Goal: Task Accomplishment & Management: Complete application form

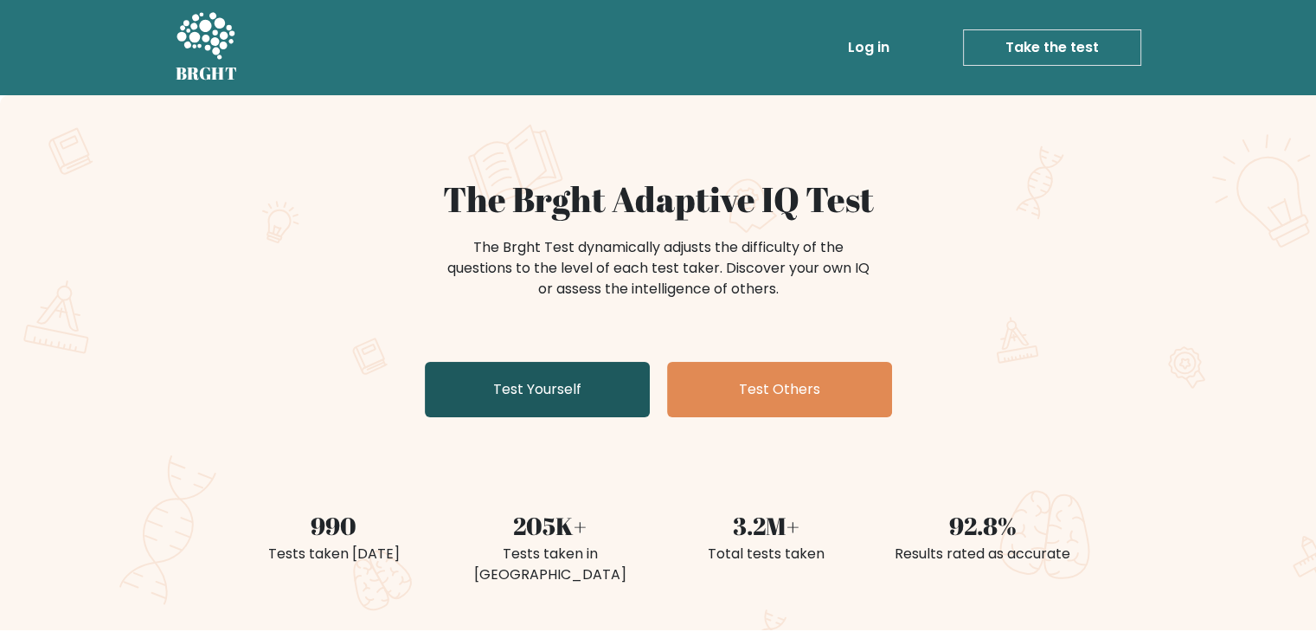
click at [567, 391] on link "Test Yourself" at bounding box center [537, 389] width 225 height 55
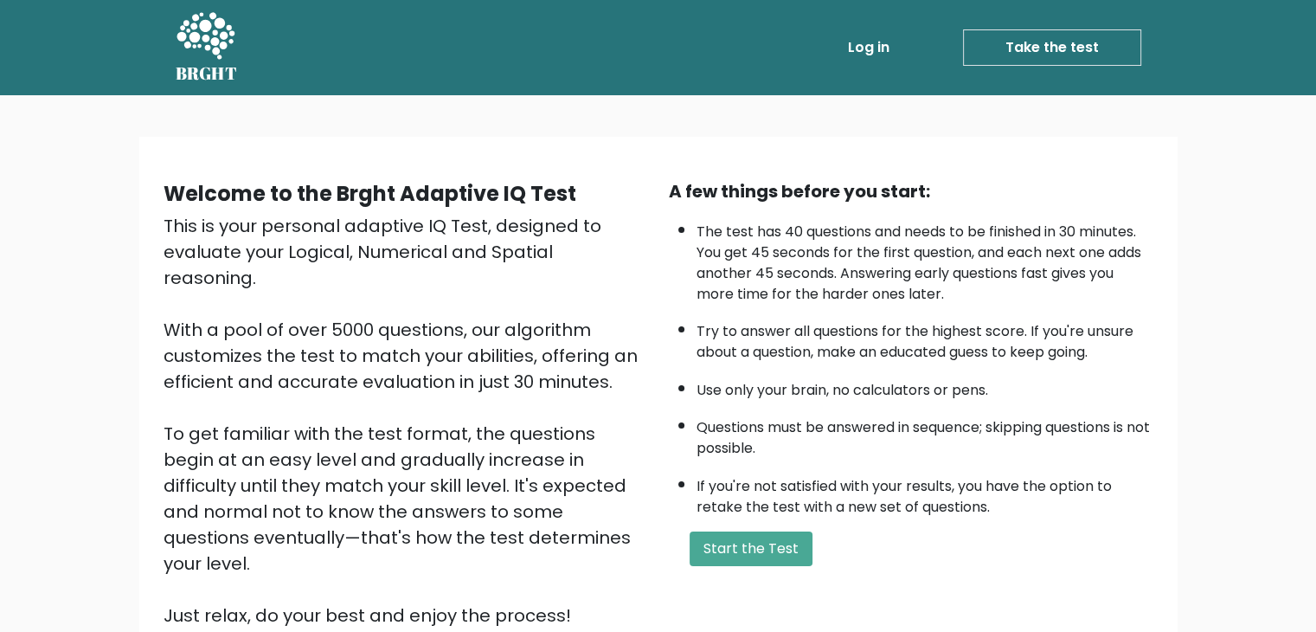
scroll to position [161, 0]
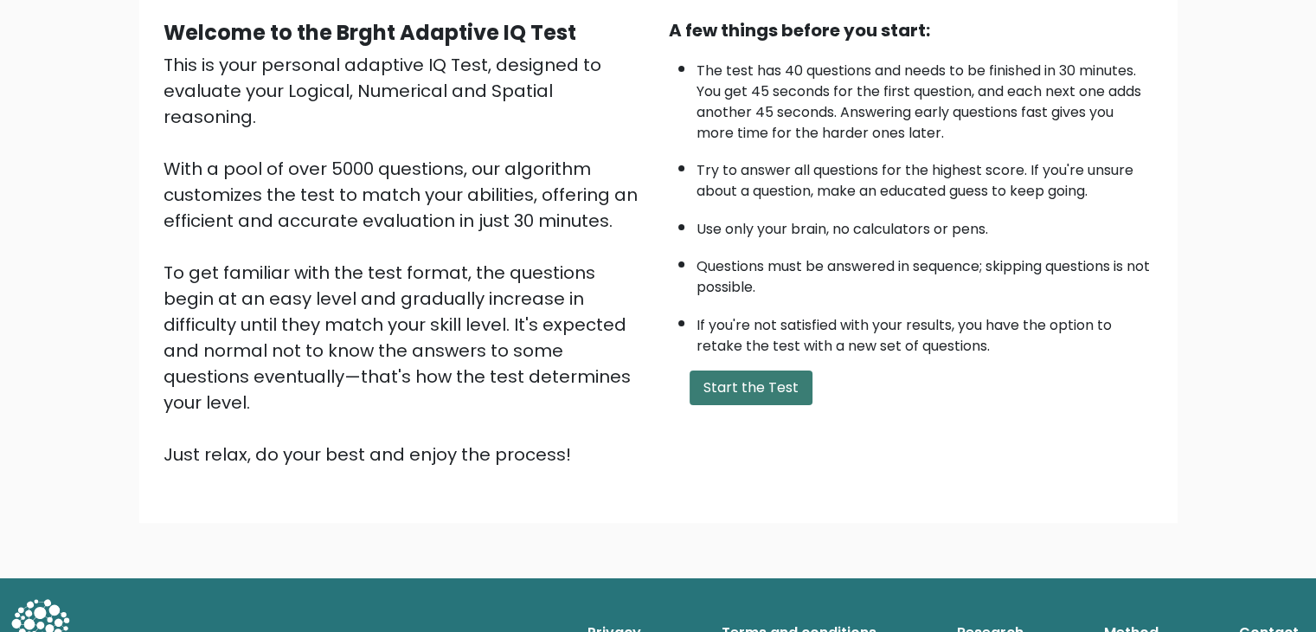
click at [758, 382] on button "Start the Test" at bounding box center [751, 387] width 123 height 35
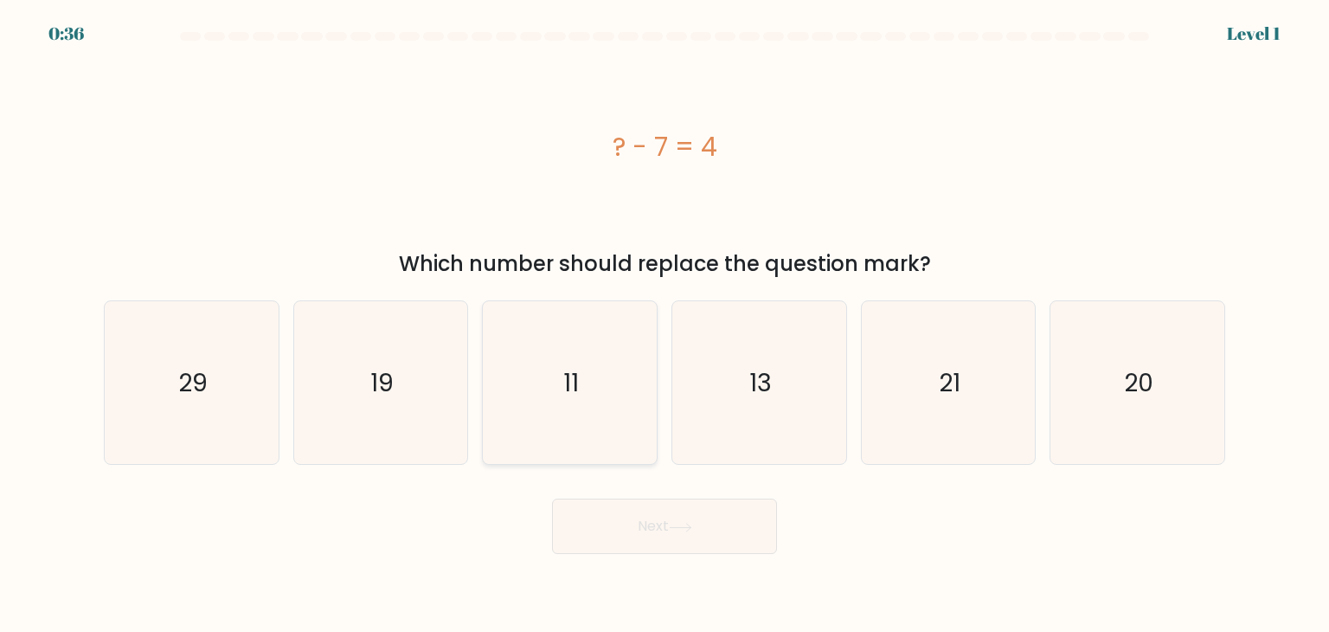
click at [615, 395] on icon "11" at bounding box center [569, 382] width 163 height 163
click at [665, 325] on input "c. 11" at bounding box center [665, 320] width 1 height 9
radio input "true"
click at [644, 530] on button "Next" at bounding box center [664, 525] width 225 height 55
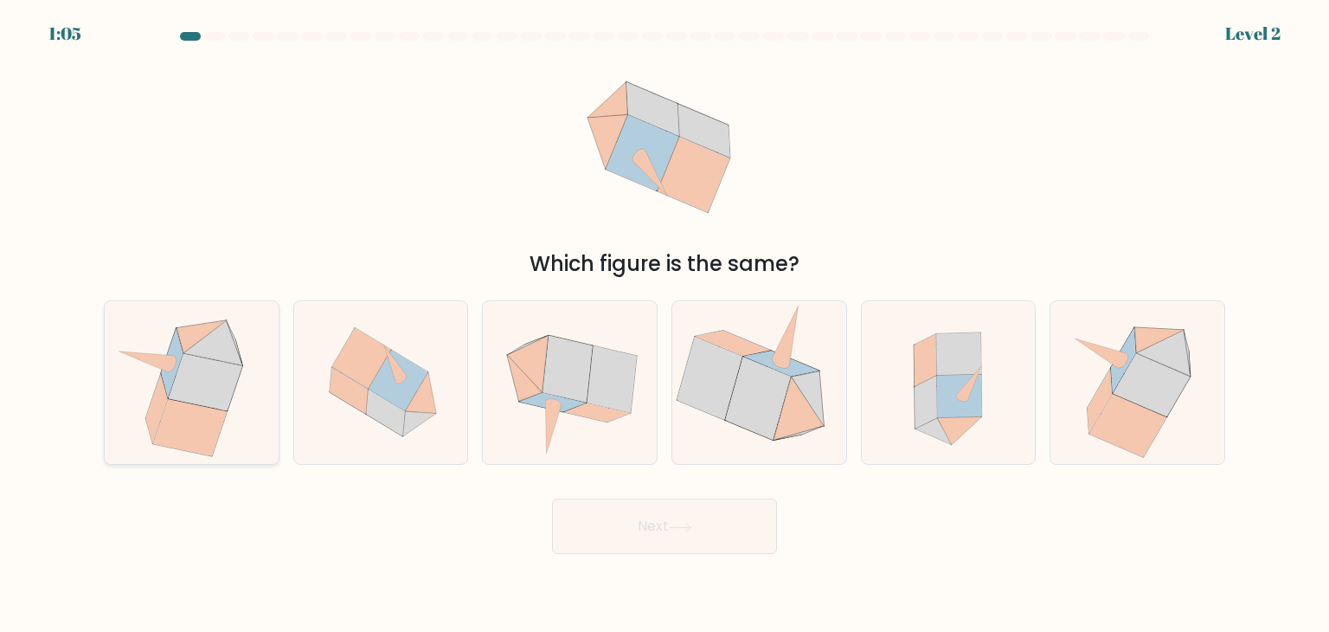
click at [204, 376] on icon at bounding box center [206, 382] width 74 height 57
click at [665, 325] on input "a." at bounding box center [665, 320] width 1 height 9
radio input "true"
click at [1077, 379] on icon at bounding box center [1137, 382] width 159 height 163
click at [666, 325] on input "f." at bounding box center [665, 320] width 1 height 9
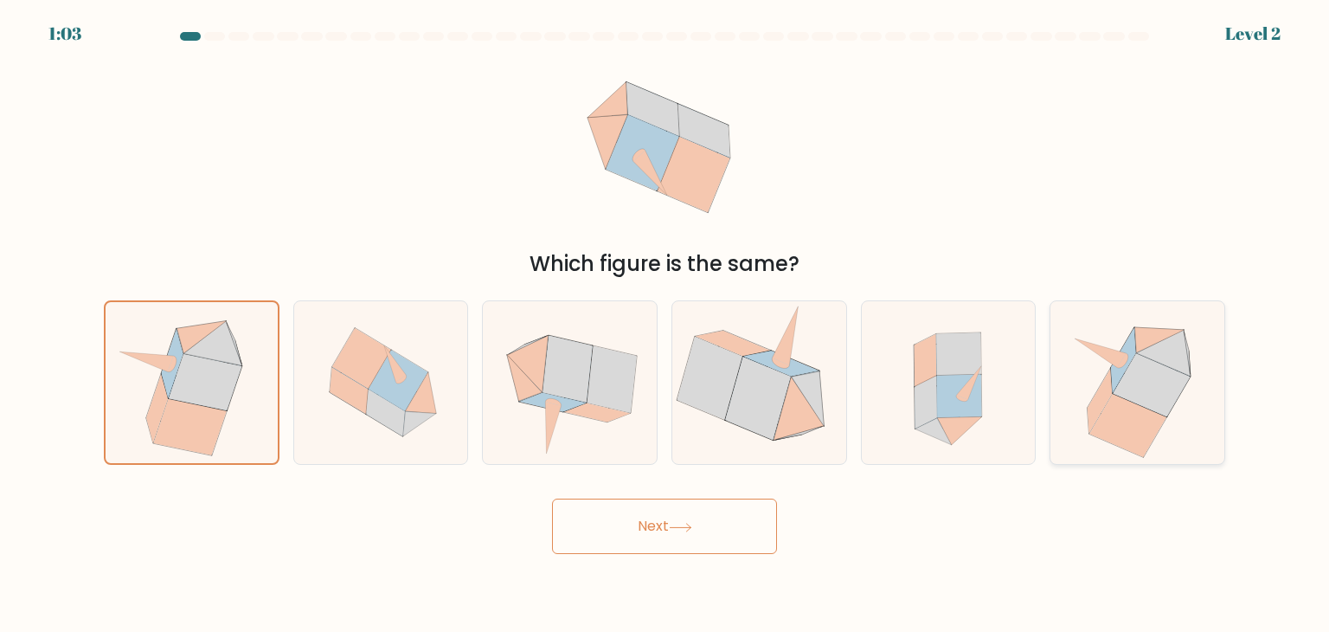
radio input "true"
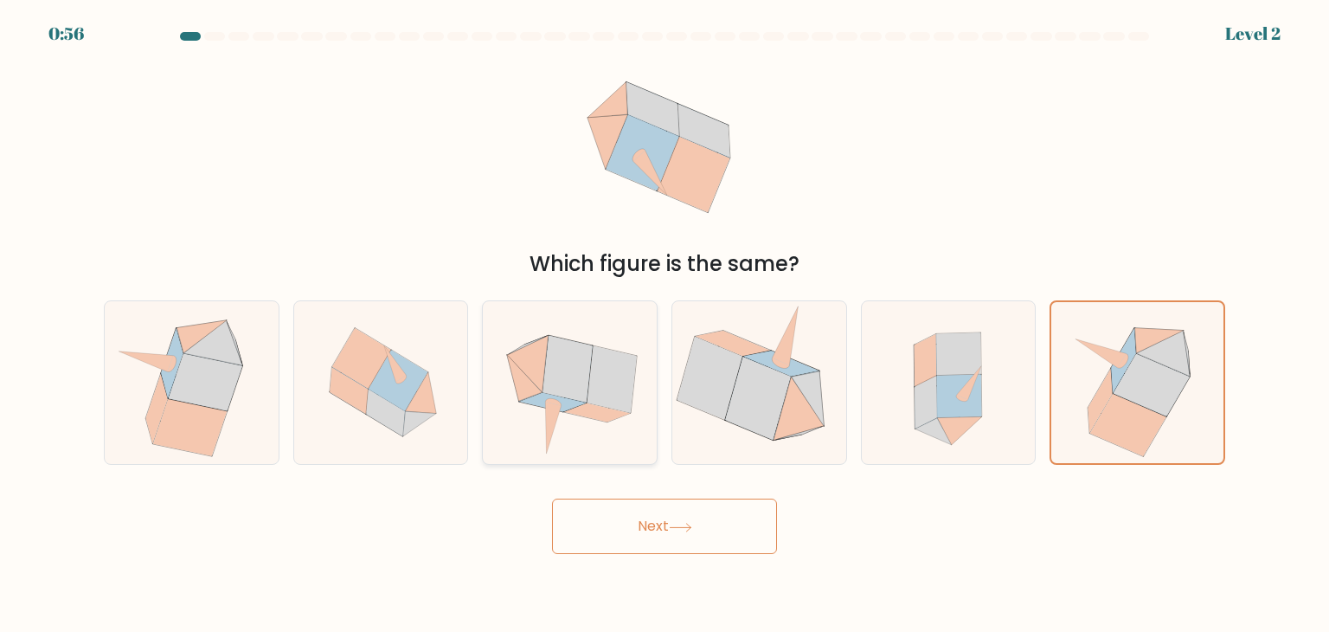
click at [599, 417] on icon at bounding box center [598, 412] width 66 height 19
click at [665, 325] on input "c." at bounding box center [665, 320] width 1 height 9
radio input "true"
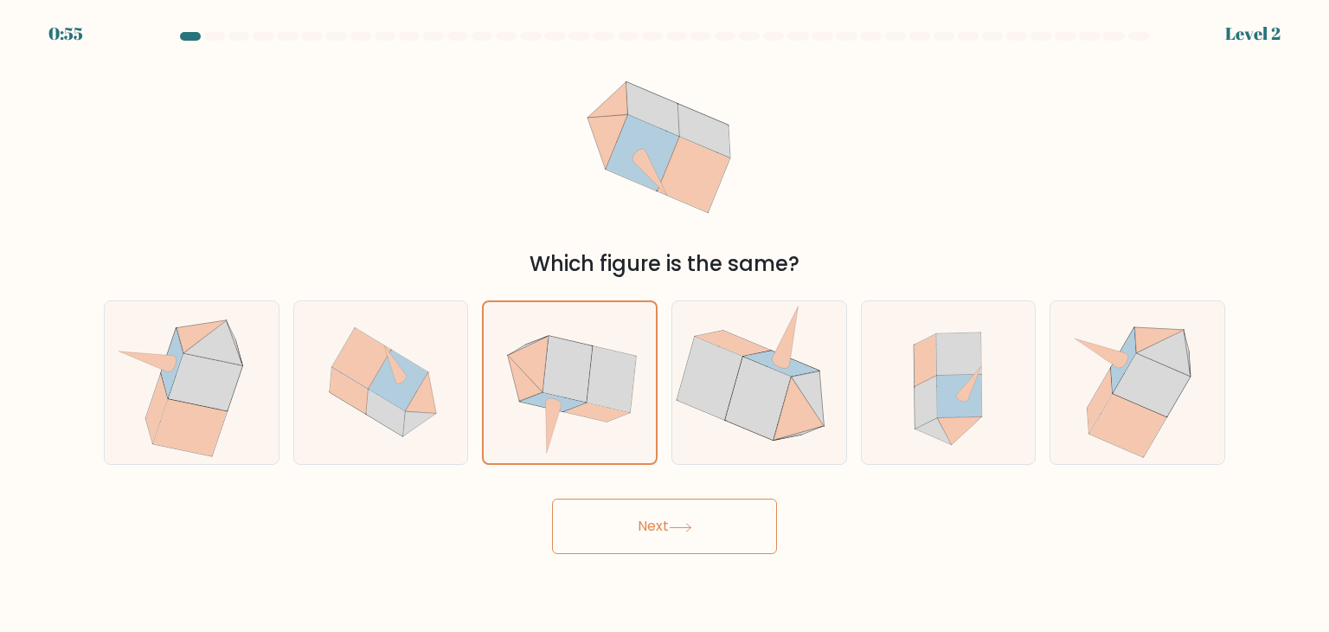
click at [636, 518] on button "Next" at bounding box center [664, 525] width 225 height 55
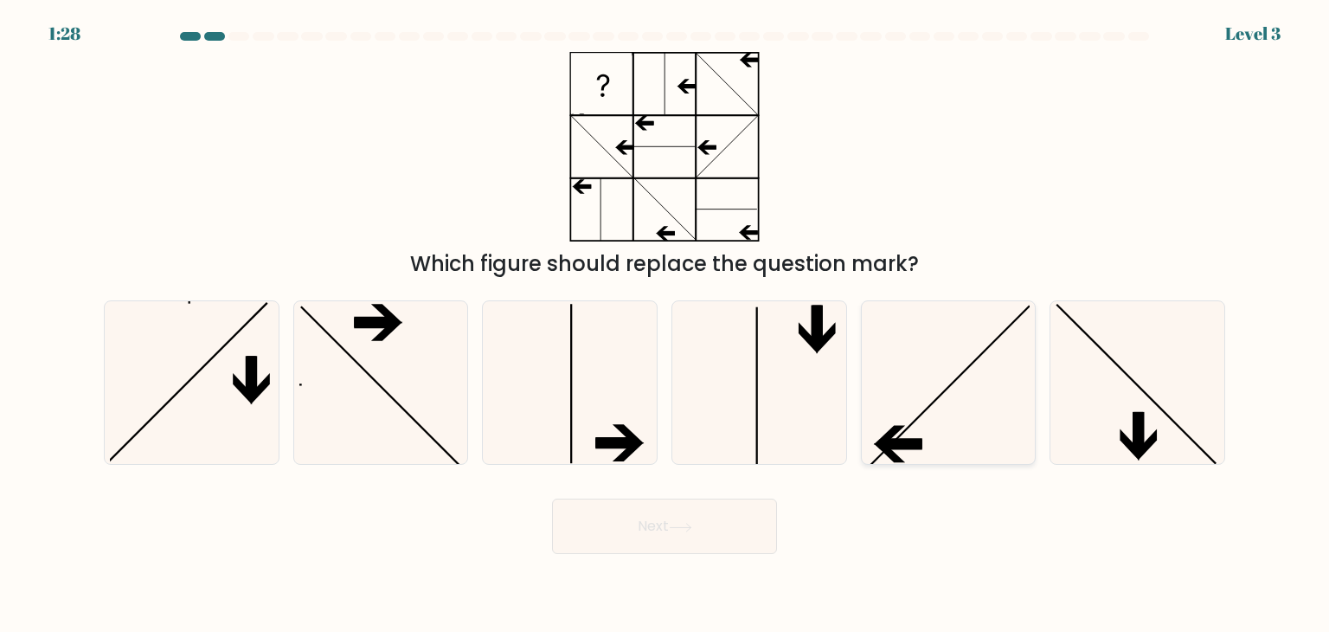
click at [933, 395] on icon at bounding box center [948, 382] width 163 height 163
click at [666, 325] on input "e." at bounding box center [665, 320] width 1 height 9
radio input "true"
click at [727, 522] on button "Next" at bounding box center [664, 525] width 225 height 55
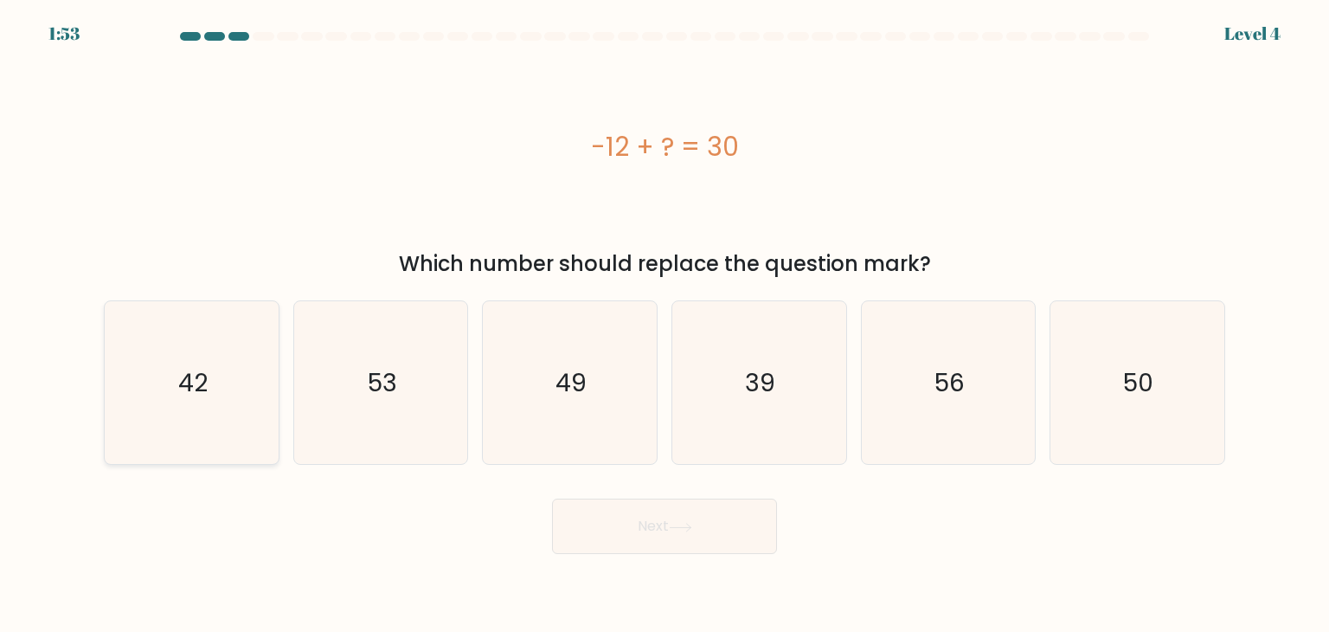
click at [239, 416] on icon "42" at bounding box center [191, 382] width 163 height 163
click at [665, 325] on input "a. 42" at bounding box center [665, 320] width 1 height 9
radio input "true"
click at [690, 538] on button "Next" at bounding box center [664, 525] width 225 height 55
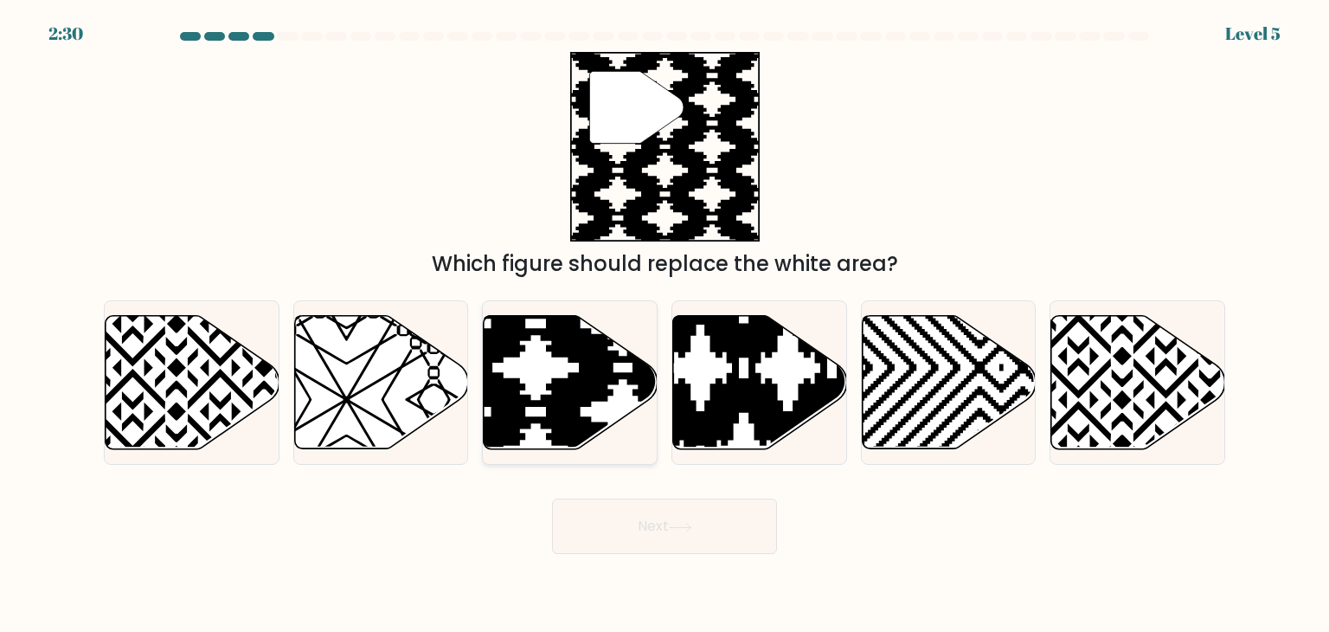
click at [564, 369] on icon at bounding box center [571, 382] width 174 height 133
click at [665, 325] on input "c." at bounding box center [665, 320] width 1 height 9
radio input "true"
click at [617, 513] on button "Next" at bounding box center [664, 525] width 225 height 55
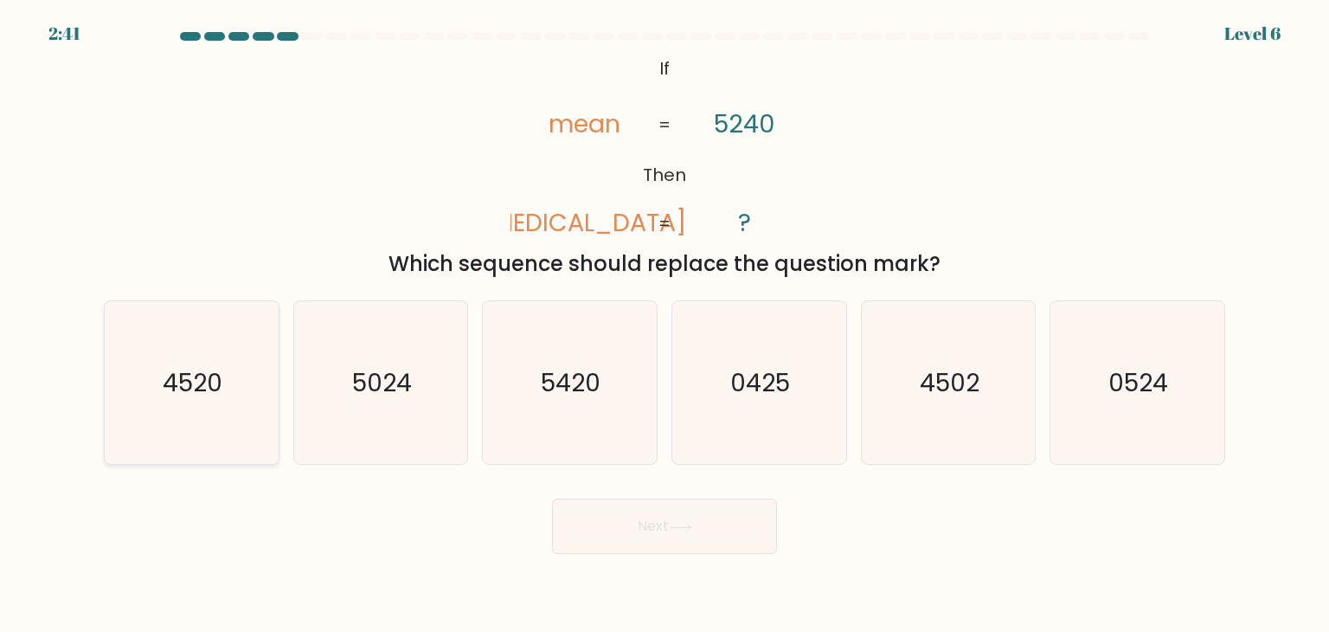
click at [197, 402] on icon "4520" at bounding box center [191, 382] width 163 height 163
click at [665, 325] on input "a. 4520" at bounding box center [665, 320] width 1 height 9
radio input "true"
click at [670, 528] on button "Next" at bounding box center [664, 525] width 225 height 55
click at [658, 496] on div "Next" at bounding box center [664, 520] width 1142 height 68
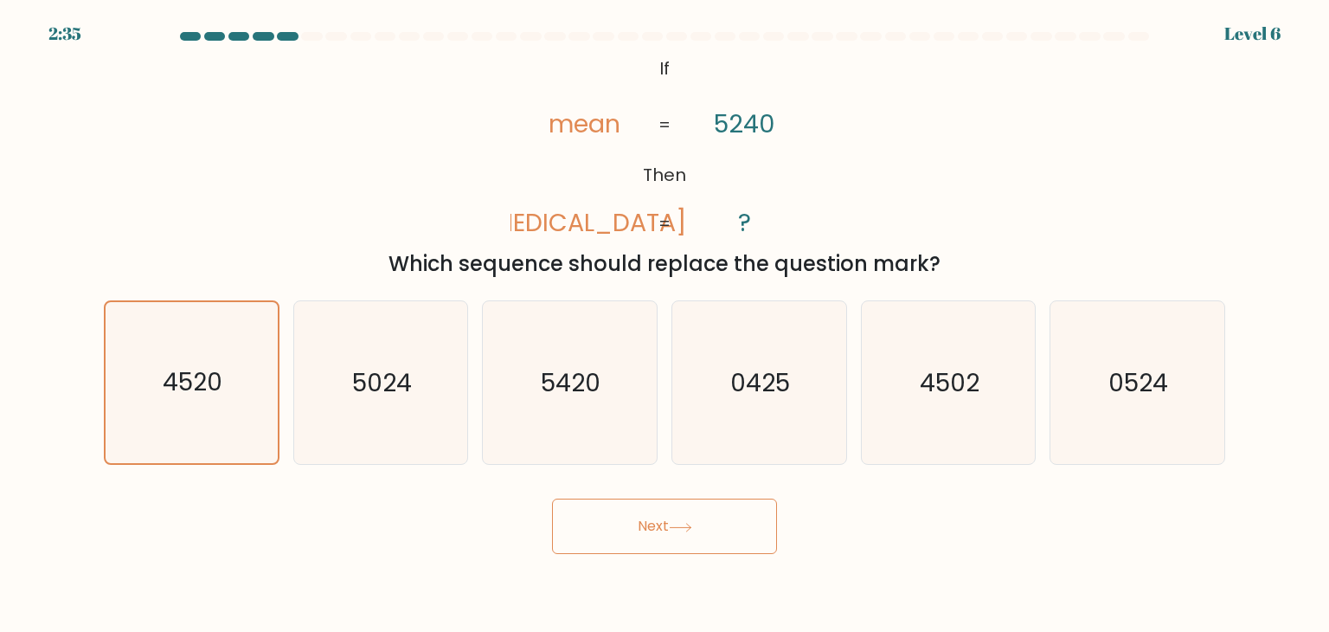
click at [675, 528] on icon at bounding box center [680, 528] width 23 height 10
click at [691, 523] on icon at bounding box center [680, 528] width 23 height 10
click at [402, 422] on icon "5024" at bounding box center [380, 382] width 163 height 163
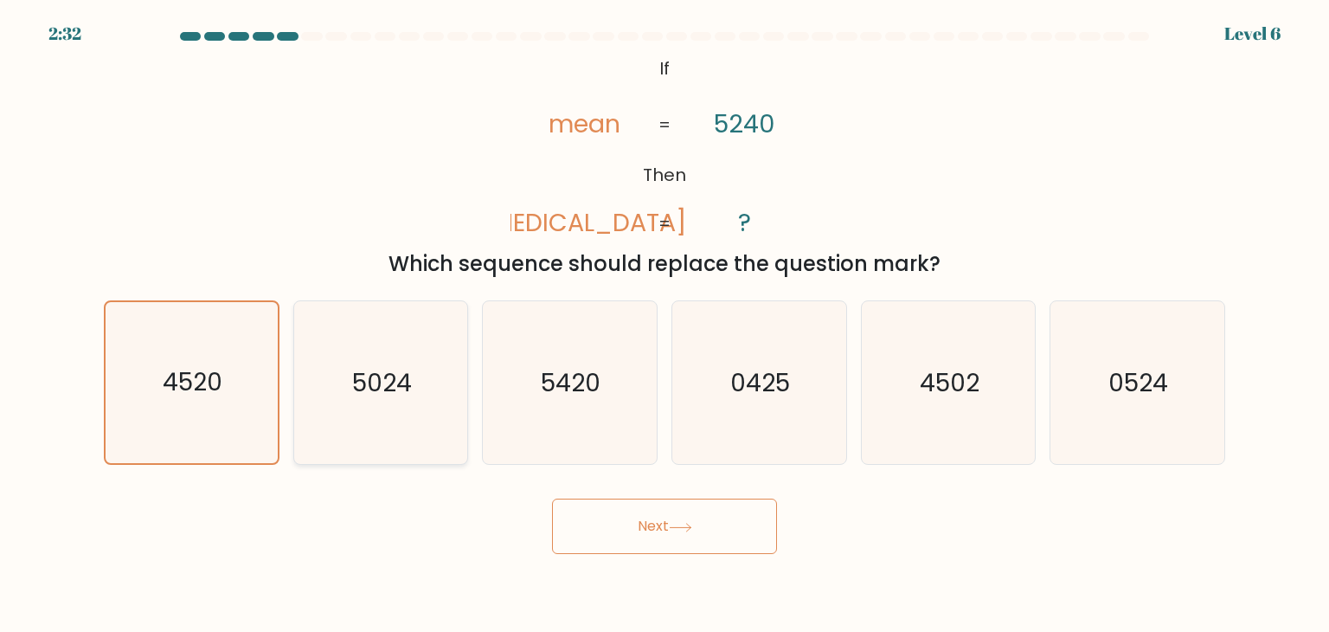
click at [665, 325] on input "b. 5024" at bounding box center [665, 320] width 1 height 9
radio input "true"
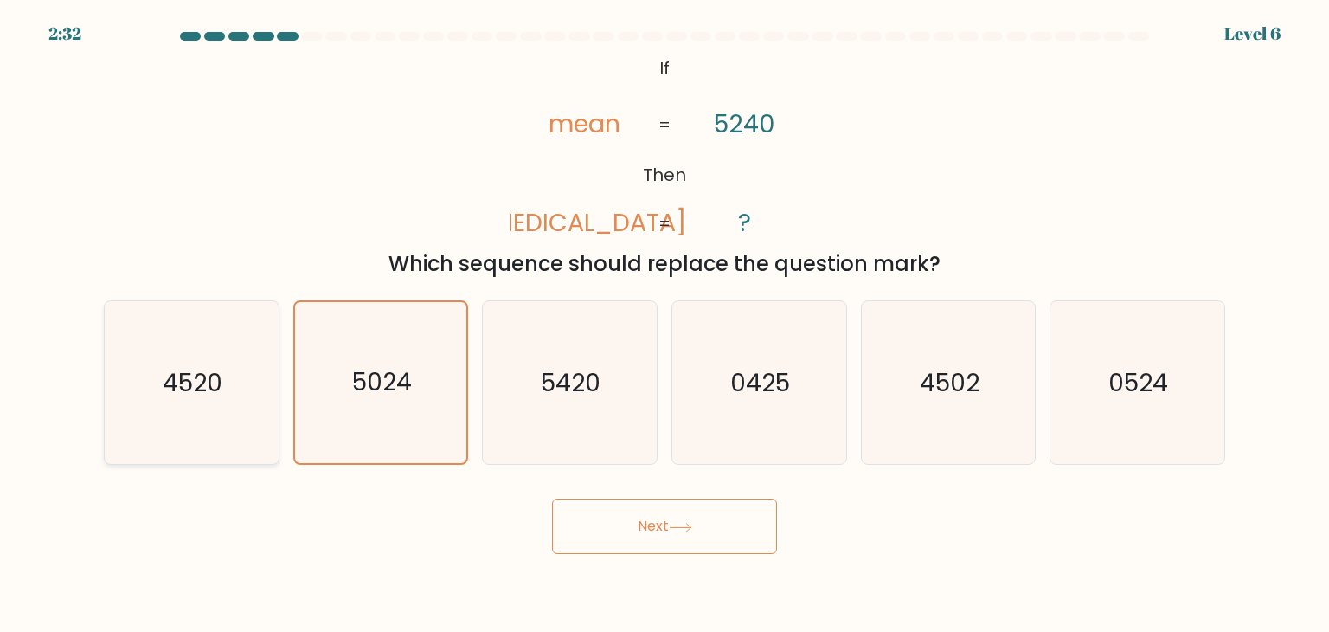
click at [239, 413] on icon "4520" at bounding box center [191, 382] width 163 height 163
click at [665, 325] on input "a. 4520" at bounding box center [665, 320] width 1 height 9
radio input "true"
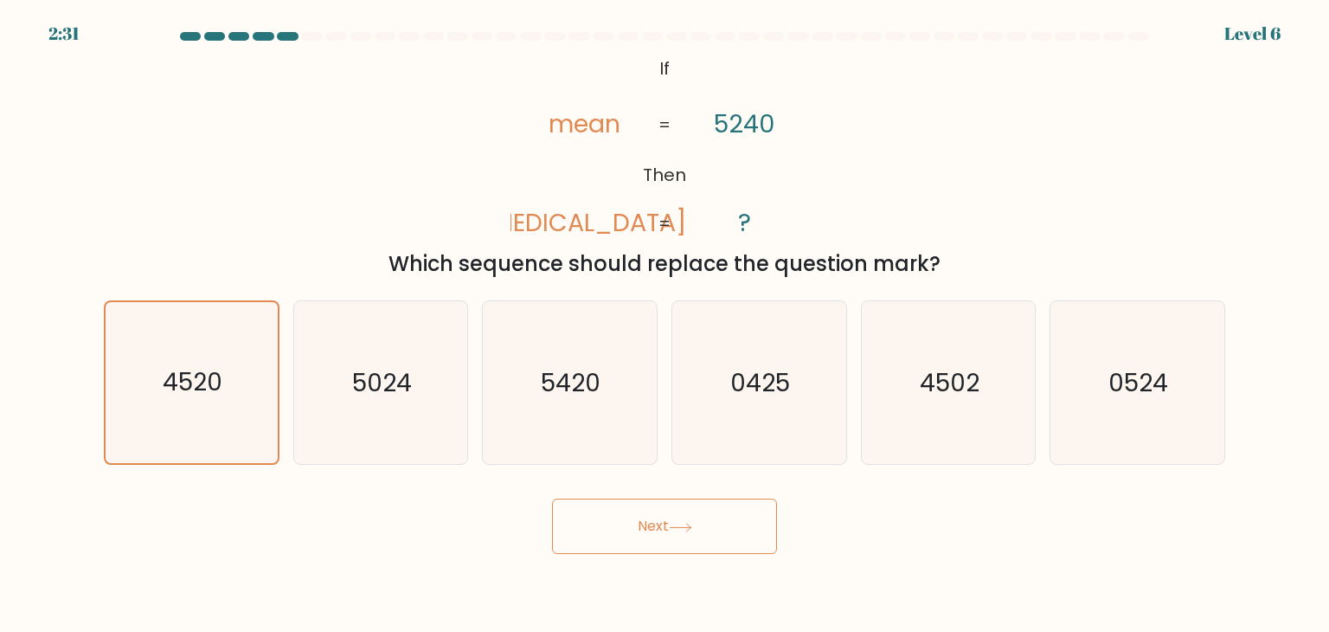
click at [634, 531] on button "Next" at bounding box center [664, 525] width 225 height 55
click at [682, 528] on icon at bounding box center [680, 528] width 23 height 10
click at [229, 385] on icon "4520" at bounding box center [191, 382] width 163 height 163
click at [665, 325] on input "a. 4520" at bounding box center [665, 320] width 1 height 9
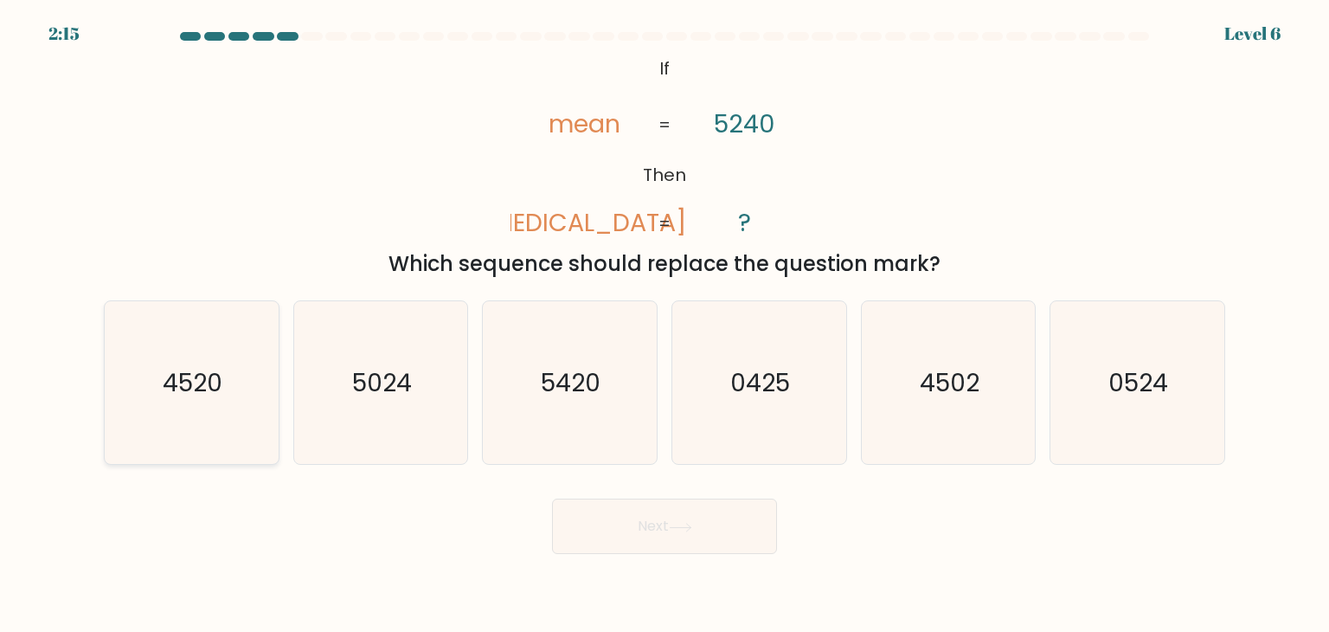
radio input "true"
click at [640, 520] on button "Next" at bounding box center [664, 525] width 225 height 55
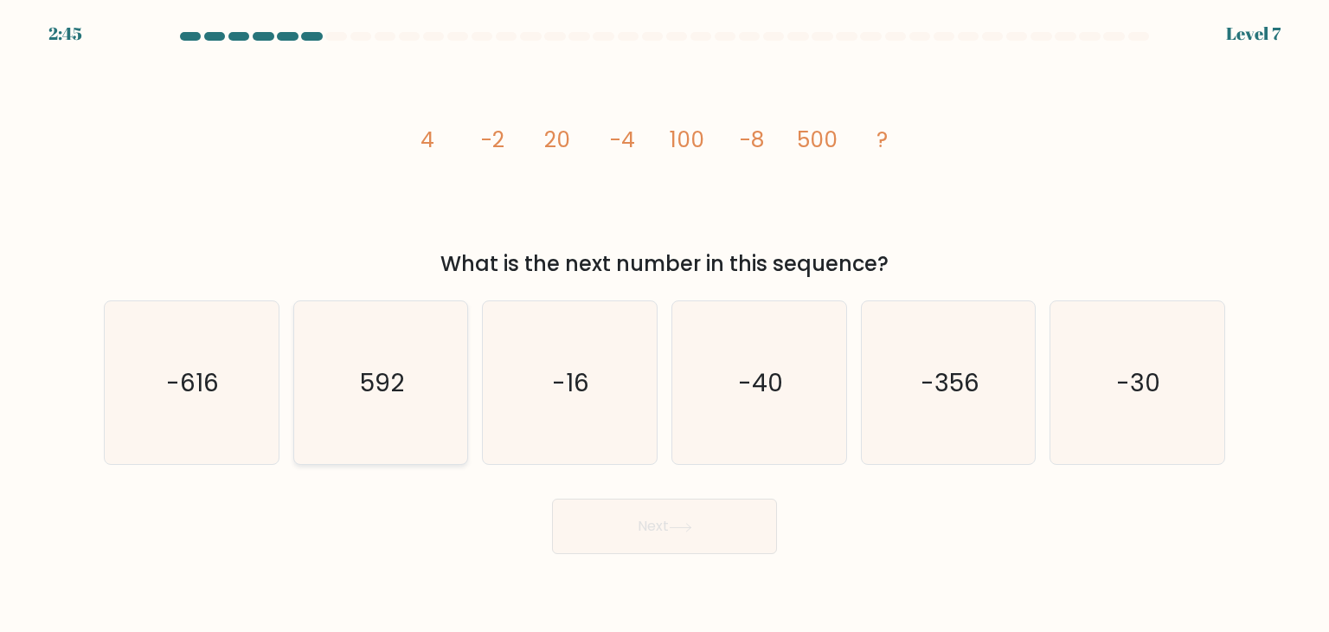
click at [353, 411] on icon "592" at bounding box center [380, 382] width 163 height 163
click at [665, 325] on input "b. 592" at bounding box center [665, 320] width 1 height 9
radio input "true"
click at [744, 545] on button "Next" at bounding box center [664, 525] width 225 height 55
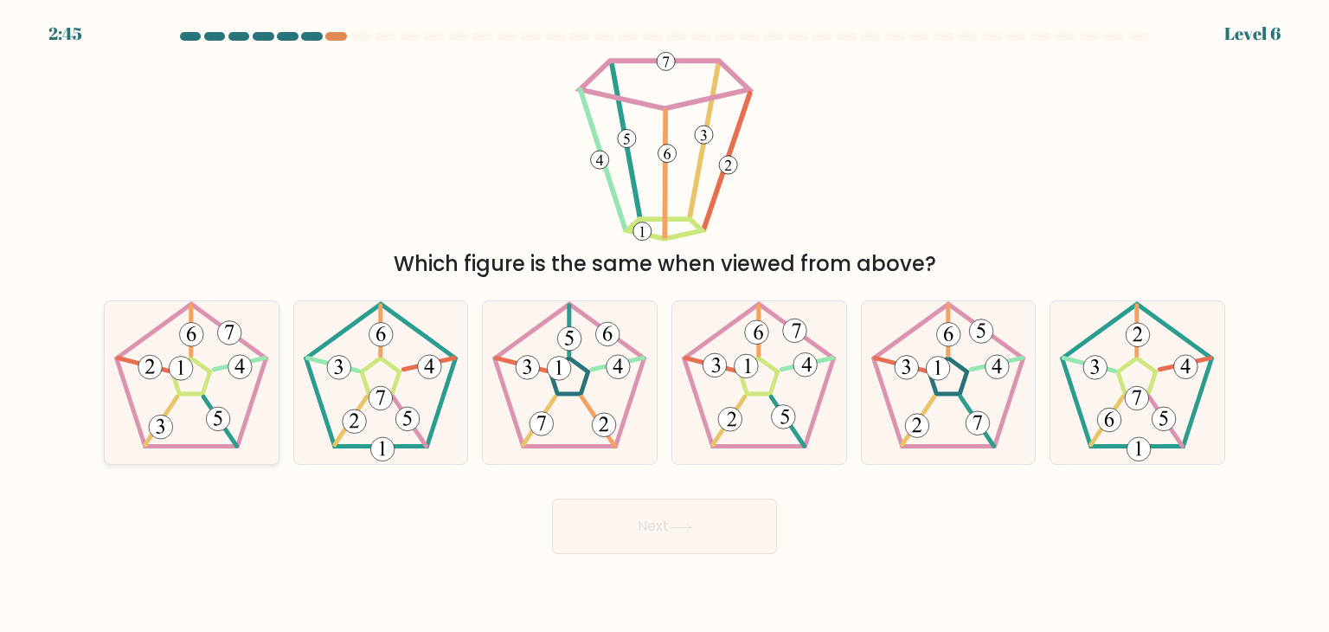
click at [244, 389] on icon at bounding box center [191, 382] width 163 height 163
click at [665, 325] on input "a." at bounding box center [665, 320] width 1 height 9
radio input "true"
click at [691, 529] on icon at bounding box center [680, 527] width 21 height 8
click at [672, 525] on button "Next" at bounding box center [664, 525] width 225 height 55
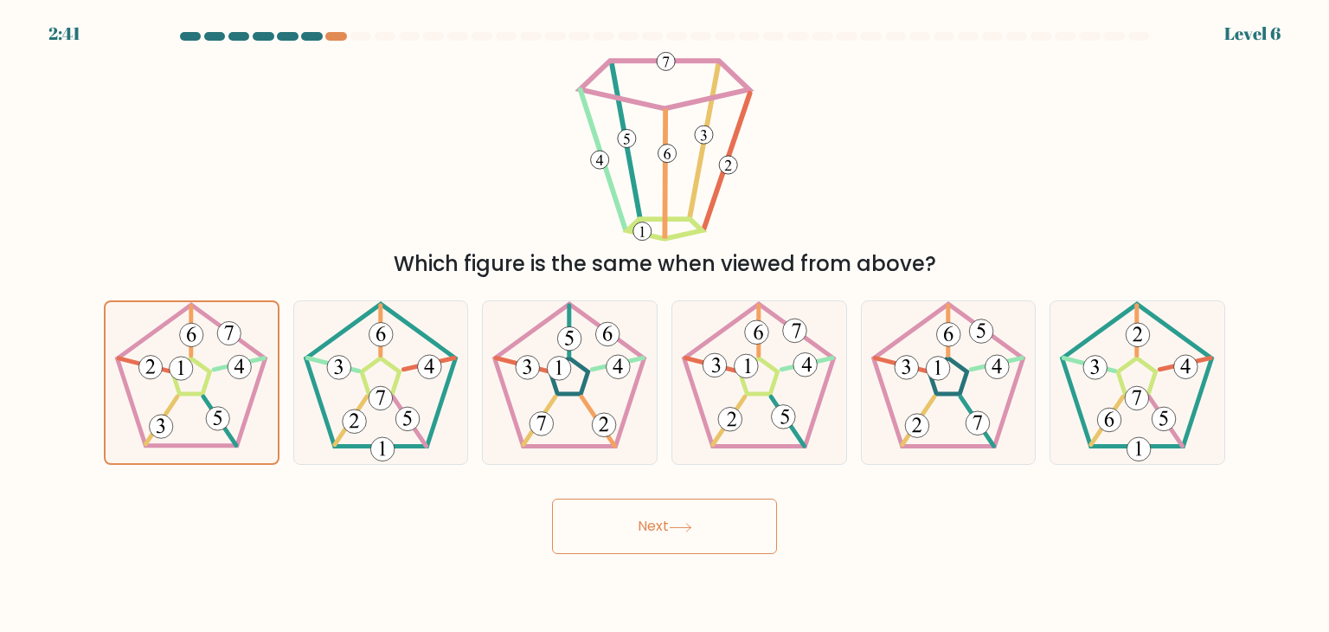
click at [659, 524] on button "Next" at bounding box center [664, 525] width 225 height 55
click at [208, 396] on icon at bounding box center [191, 382] width 163 height 163
click at [665, 325] on input "a." at bounding box center [665, 320] width 1 height 9
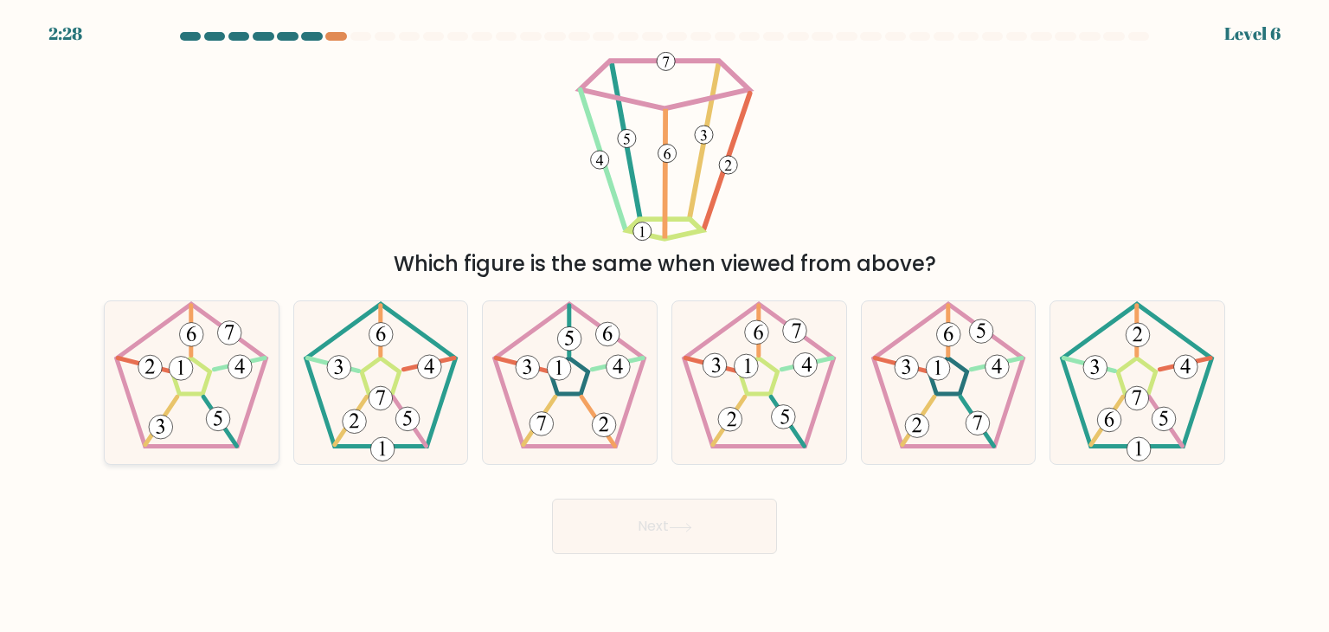
radio input "true"
click at [596, 517] on button "Next" at bounding box center [664, 525] width 225 height 55
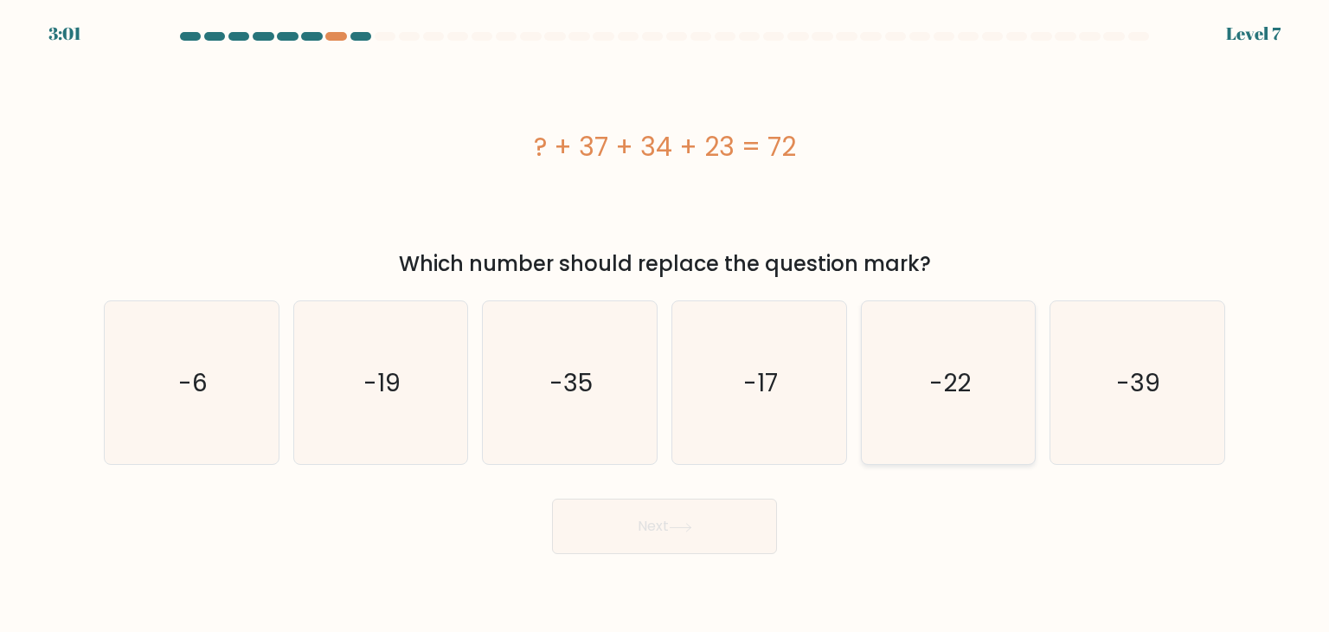
click at [983, 389] on icon "-22" at bounding box center [948, 382] width 163 height 163
click at [666, 325] on input "e. -22" at bounding box center [665, 320] width 1 height 9
radio input "true"
click at [727, 510] on button "Next" at bounding box center [664, 525] width 225 height 55
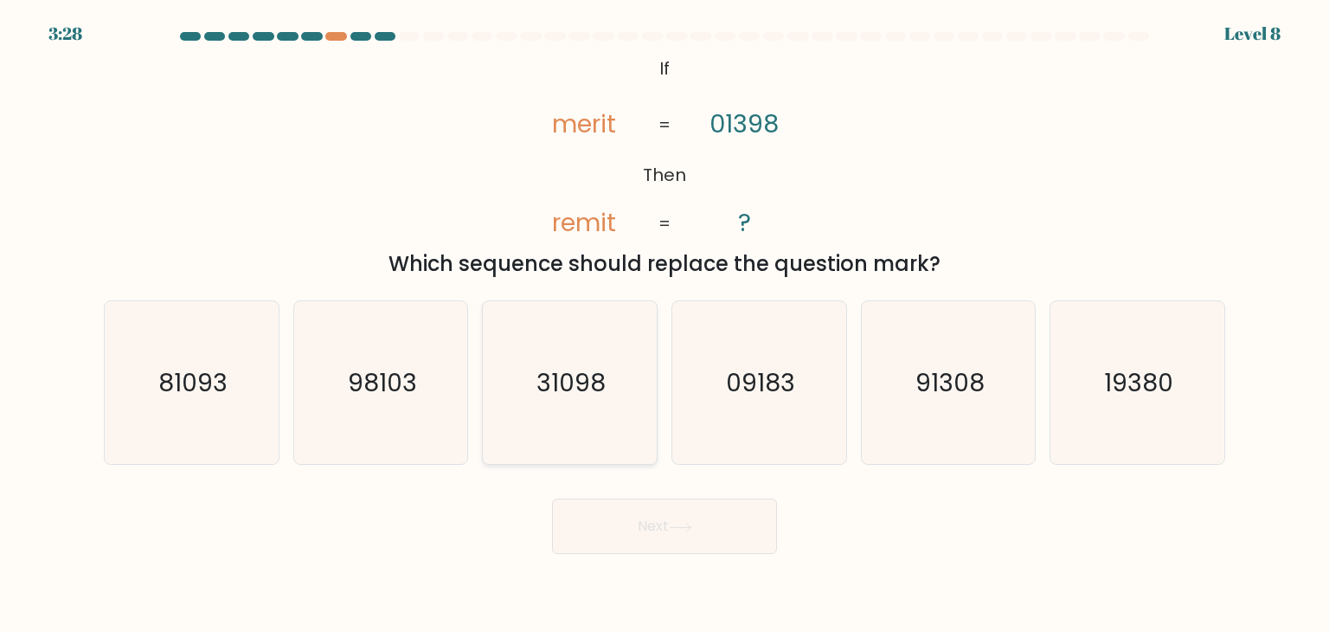
click at [517, 368] on icon "31098" at bounding box center [569, 382] width 163 height 163
click at [665, 325] on input "c. 31098" at bounding box center [665, 320] width 1 height 9
radio input "true"
click at [715, 546] on button "Next" at bounding box center [664, 525] width 225 height 55
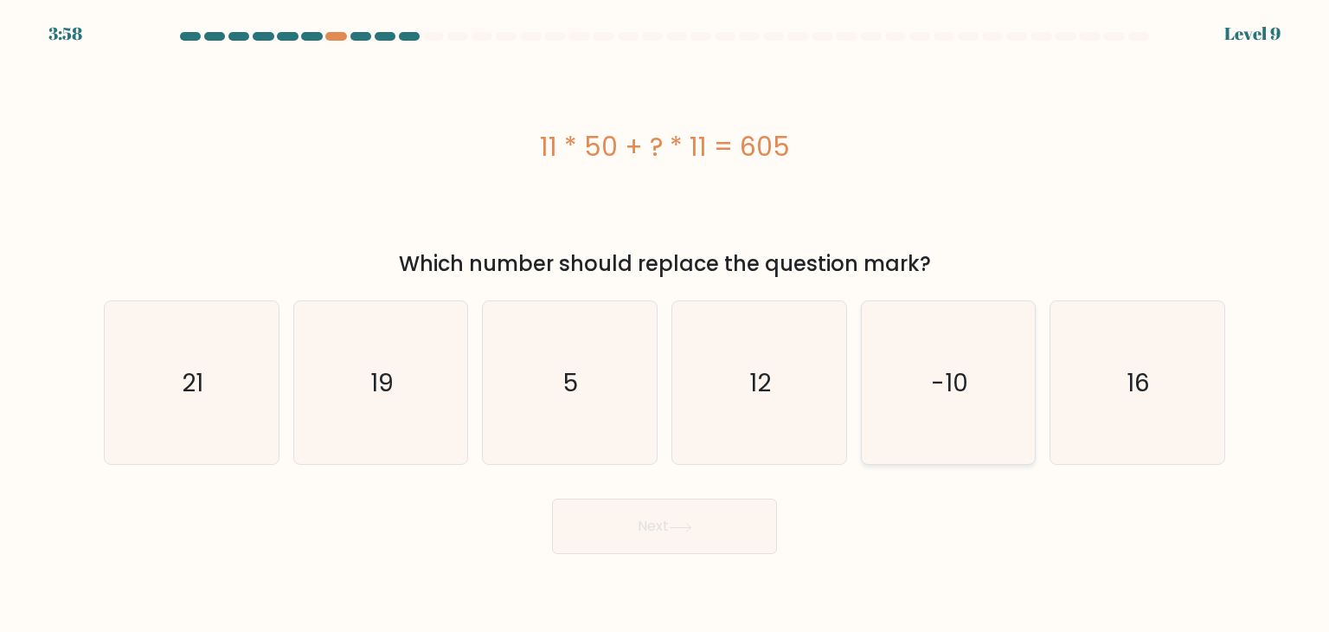
click at [955, 400] on icon "-10" at bounding box center [948, 382] width 163 height 163
click at [666, 325] on input "e. -10" at bounding box center [665, 320] width 1 height 9
radio input "true"
click at [719, 527] on button "Next" at bounding box center [664, 525] width 225 height 55
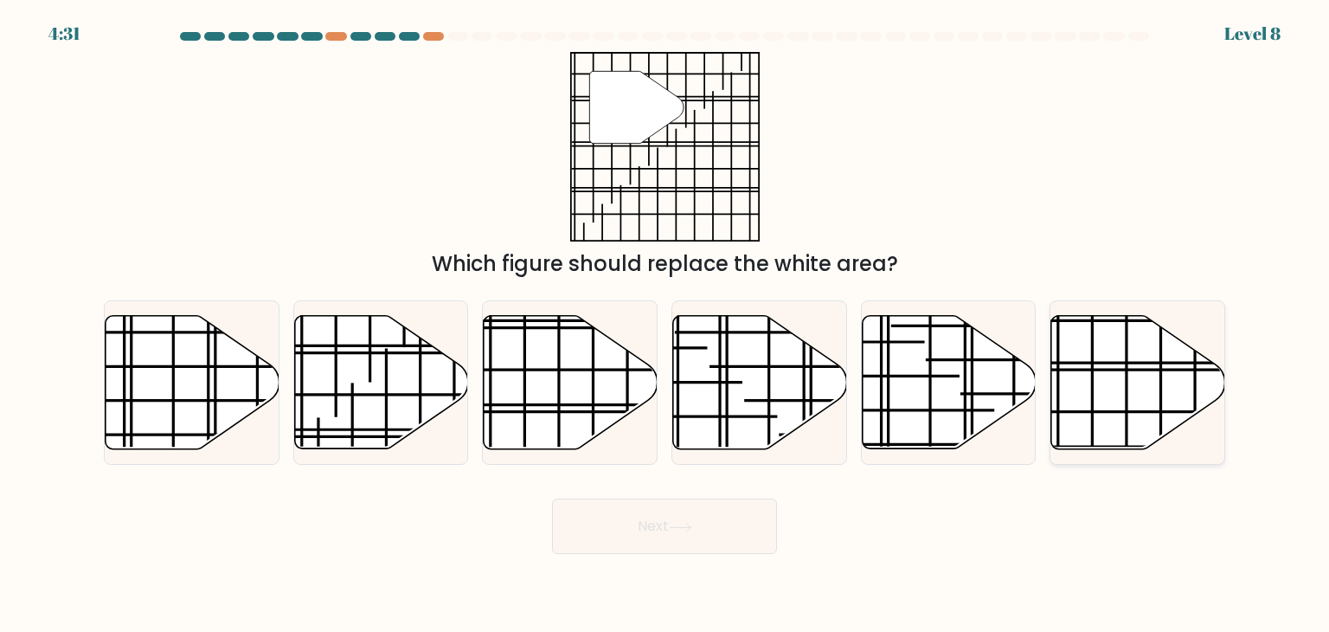
click at [1103, 359] on icon at bounding box center [1138, 382] width 174 height 133
click at [666, 325] on input "f." at bounding box center [665, 320] width 1 height 9
radio input "true"
click at [772, 521] on button "Next" at bounding box center [664, 525] width 225 height 55
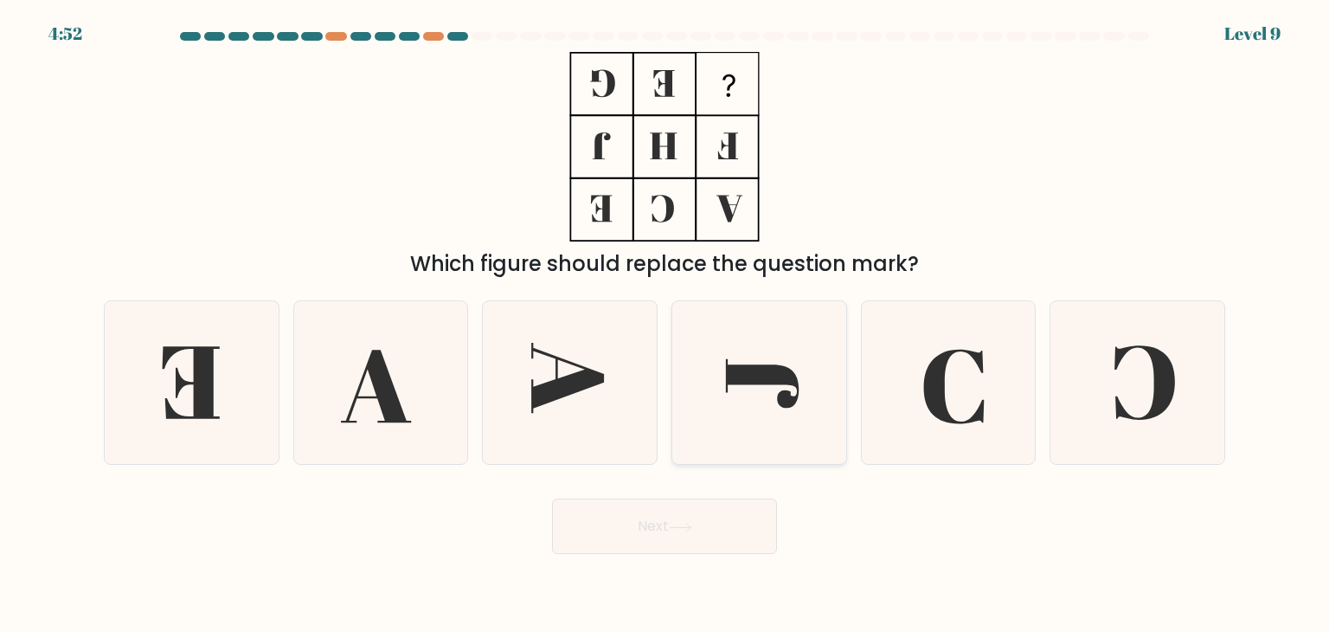
click at [743, 387] on icon at bounding box center [759, 382] width 163 height 163
click at [666, 325] on input "d." at bounding box center [665, 320] width 1 height 9
radio input "true"
click at [743, 387] on icon at bounding box center [758, 382] width 161 height 161
click at [666, 325] on input "d." at bounding box center [665, 320] width 1 height 9
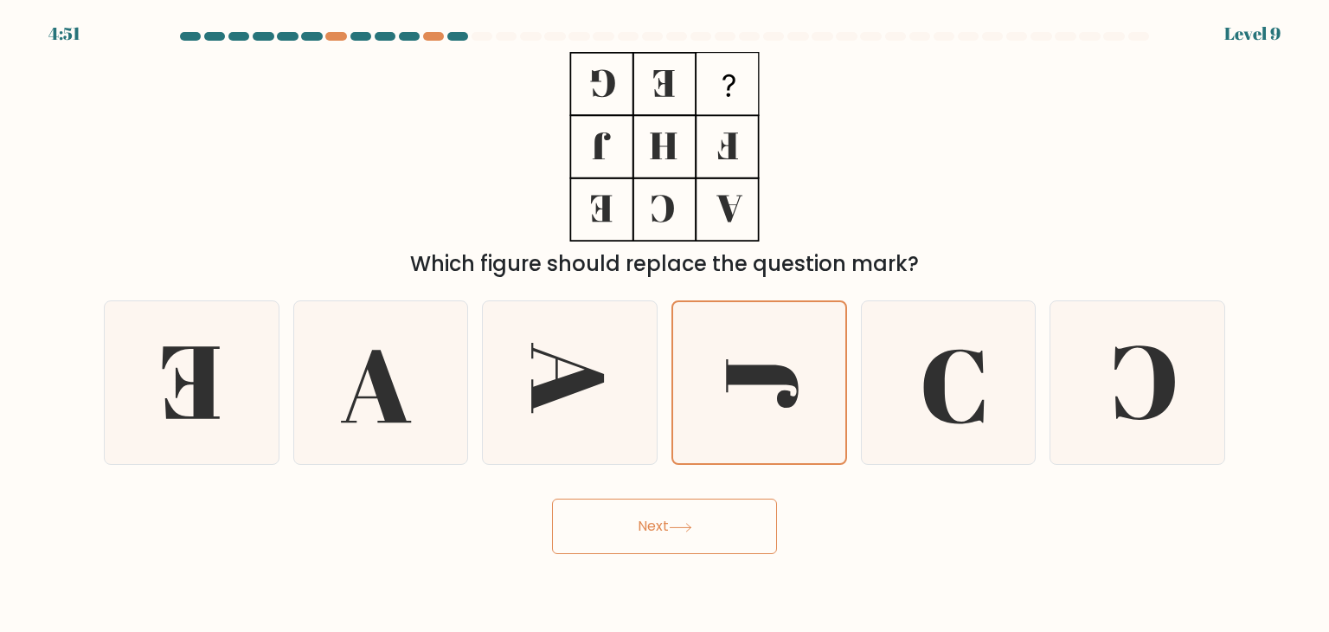
click at [673, 524] on icon at bounding box center [680, 528] width 23 height 10
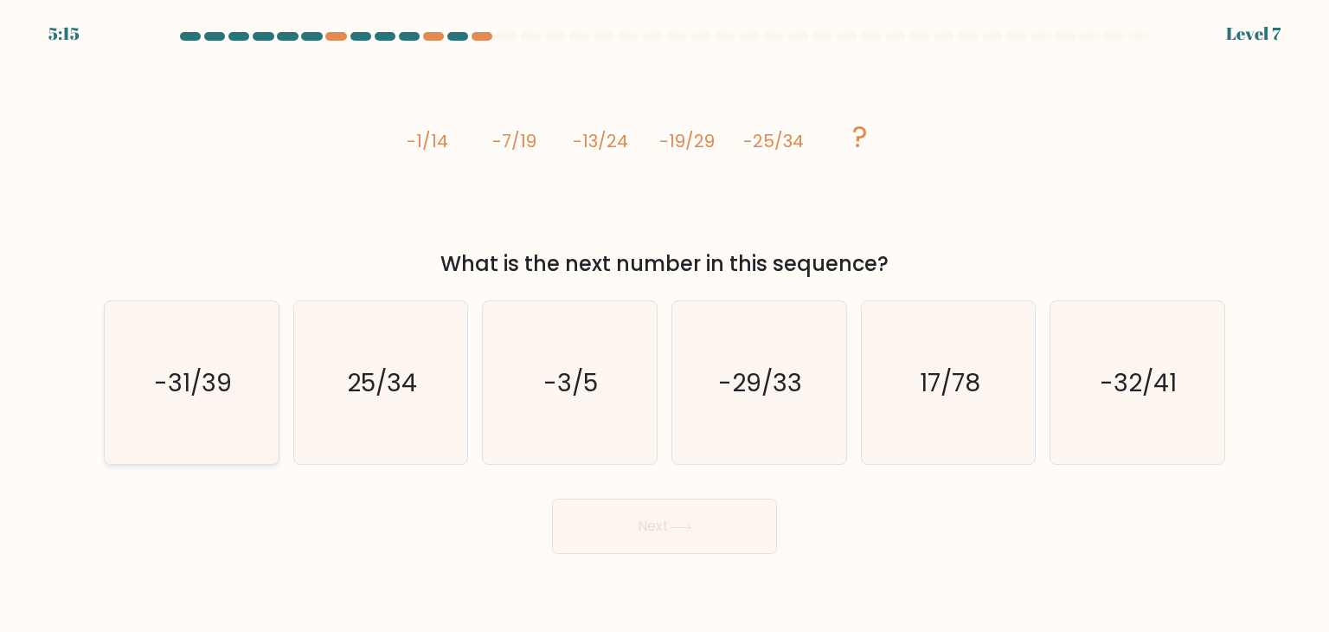
click at [232, 385] on icon "-31/39" at bounding box center [191, 382] width 163 height 163
click at [665, 325] on input "a. -31/39" at bounding box center [665, 320] width 1 height 9
radio input "true"
click at [232, 385] on icon "-31/39" at bounding box center [191, 382] width 161 height 161
click at [665, 325] on input "a. -31/39" at bounding box center [665, 320] width 1 height 9
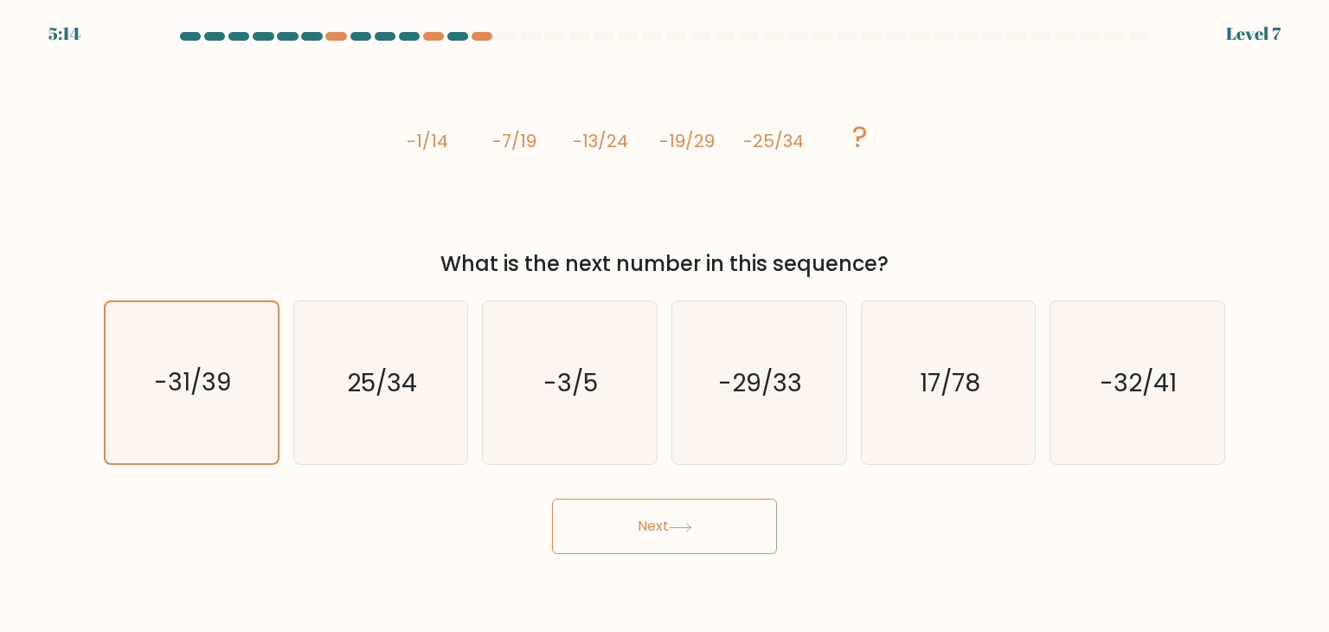
click at [689, 527] on icon at bounding box center [680, 527] width 21 height 8
click at [683, 534] on button "Next" at bounding box center [664, 525] width 225 height 55
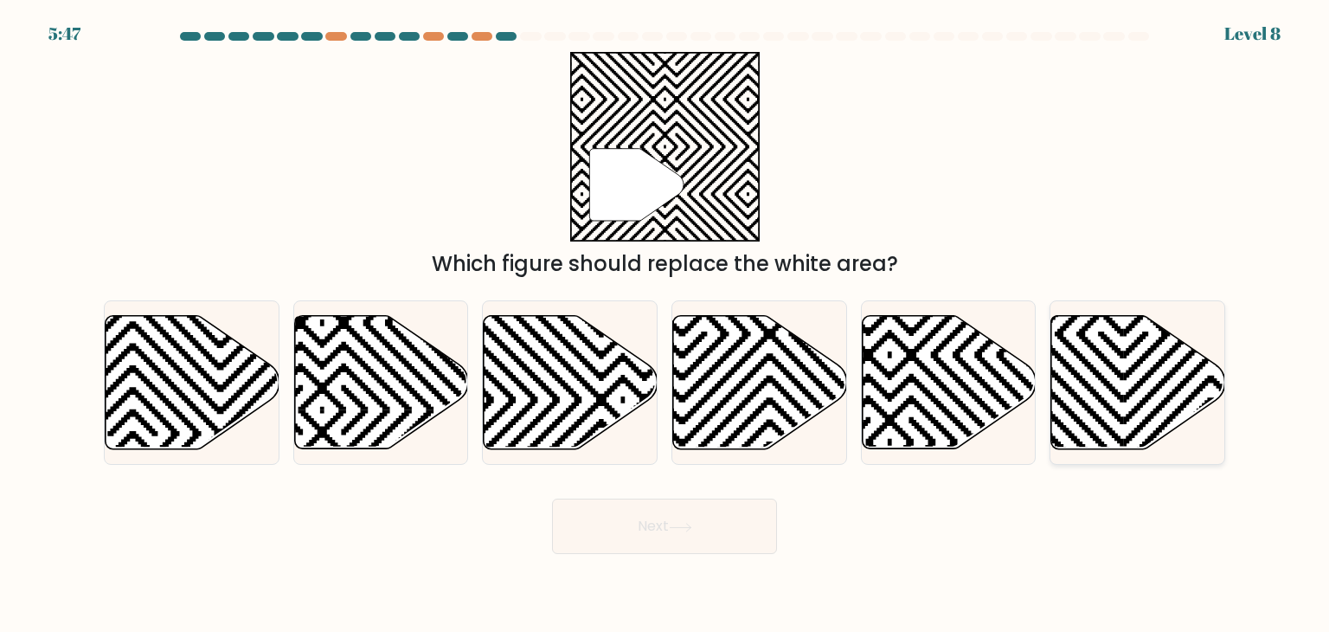
click at [1106, 340] on icon at bounding box center [949, 312] width 350 height 350
click at [666, 325] on input "f." at bounding box center [665, 320] width 1 height 9
radio input "true"
click at [658, 537] on button "Next" at bounding box center [664, 525] width 225 height 55
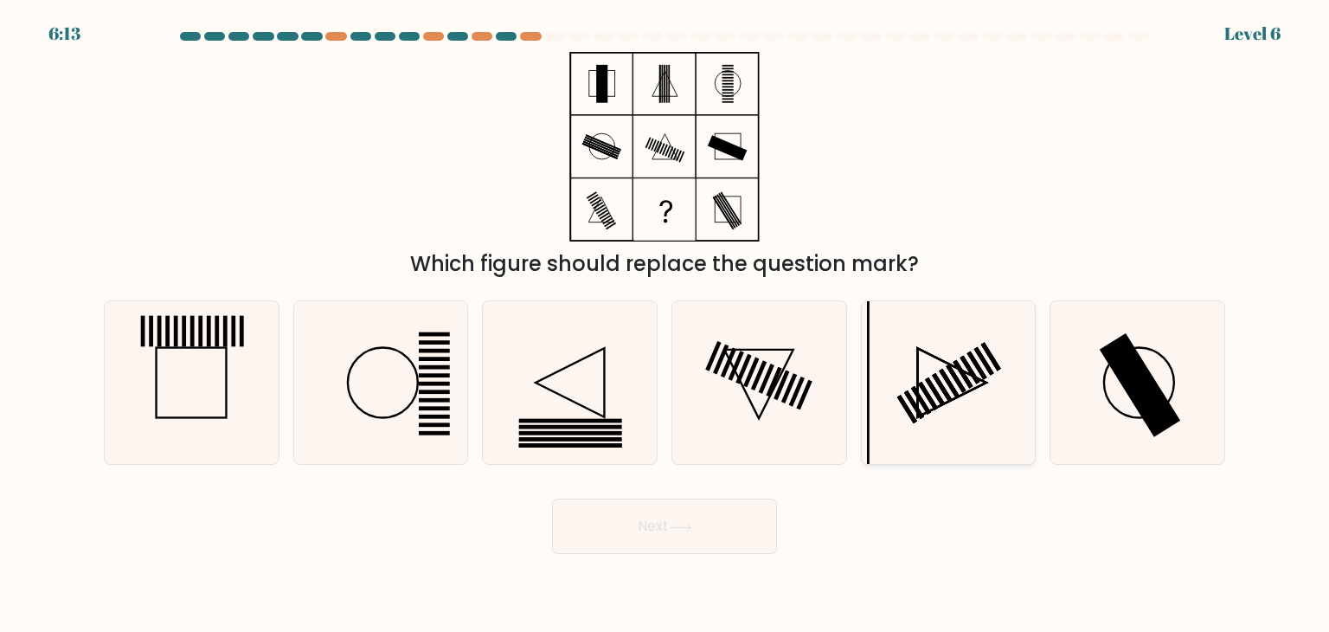
click at [917, 416] on icon at bounding box center [951, 382] width 69 height 69
click at [666, 325] on input "e." at bounding box center [665, 320] width 1 height 9
radio input "true"
click at [698, 520] on button "Next" at bounding box center [664, 525] width 225 height 55
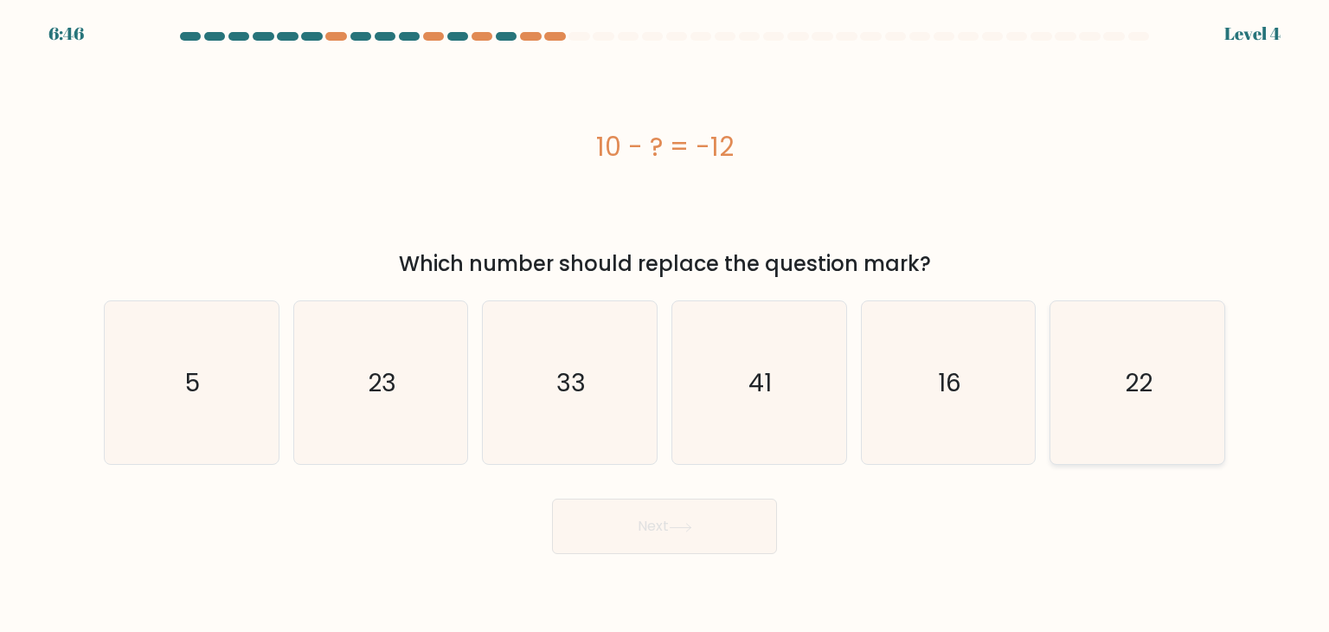
click at [1117, 429] on icon "22" at bounding box center [1137, 382] width 163 height 163
click at [666, 325] on input "f. 22" at bounding box center [665, 320] width 1 height 9
radio input "true"
click at [663, 544] on button "Next" at bounding box center [664, 525] width 225 height 55
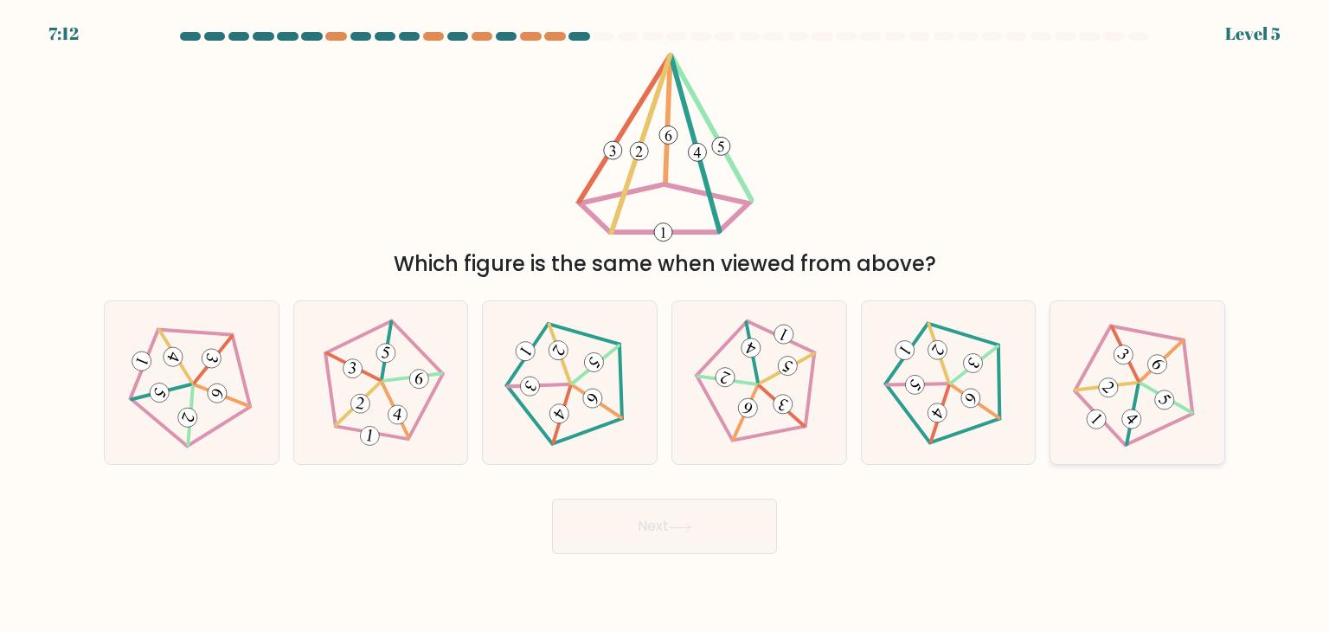
click at [1111, 385] on 633 at bounding box center [1108, 387] width 27 height 27
click at [666, 325] on input "f." at bounding box center [665, 320] width 1 height 9
radio input "true"
click at [748, 518] on button "Next" at bounding box center [664, 525] width 225 height 55
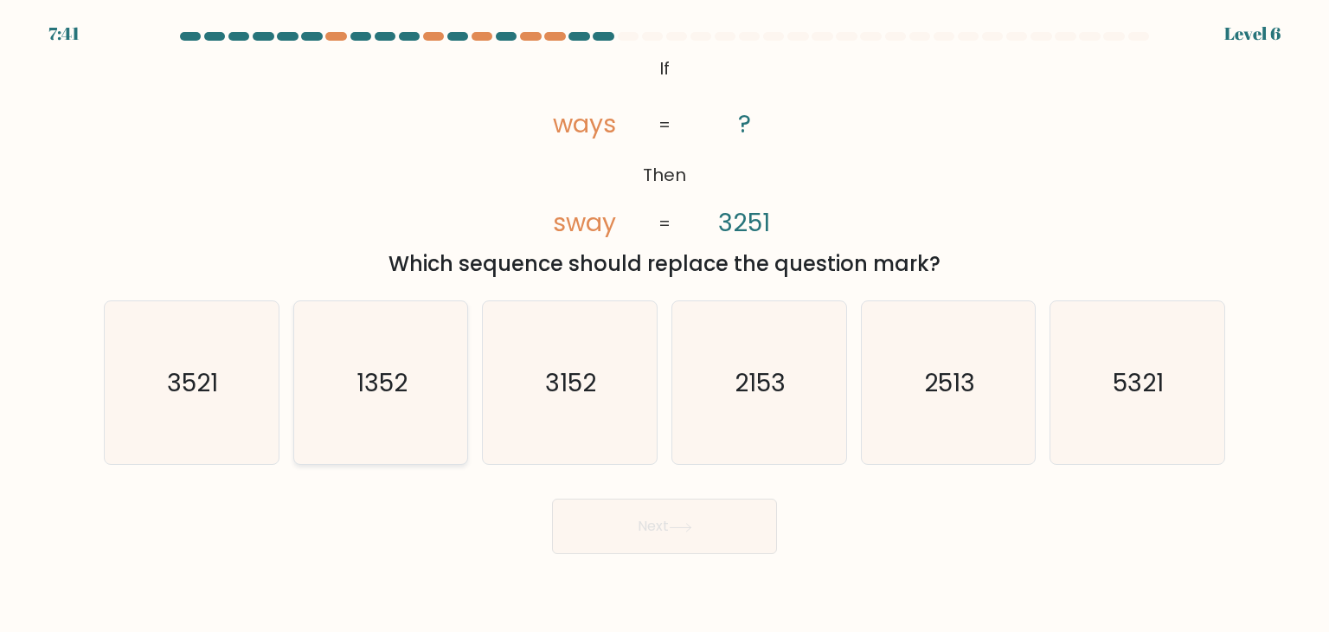
click at [390, 399] on text "1352" at bounding box center [382, 382] width 51 height 35
click at [665, 325] on input "b. 1352" at bounding box center [665, 320] width 1 height 9
radio input "true"
click at [588, 534] on button "Next" at bounding box center [664, 525] width 225 height 55
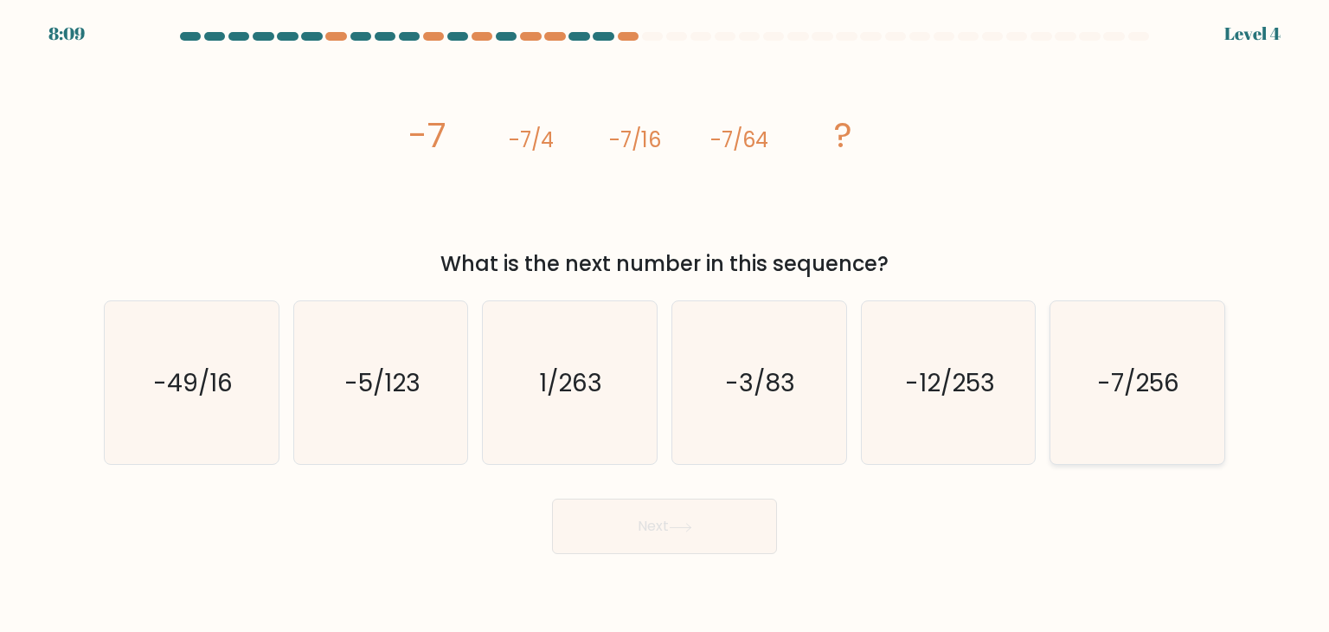
click at [1148, 387] on text "-7/256" at bounding box center [1139, 382] width 82 height 35
click at [666, 325] on input "f. -7/256" at bounding box center [665, 320] width 1 height 9
radio input "true"
click at [613, 540] on button "Next" at bounding box center [664, 525] width 225 height 55
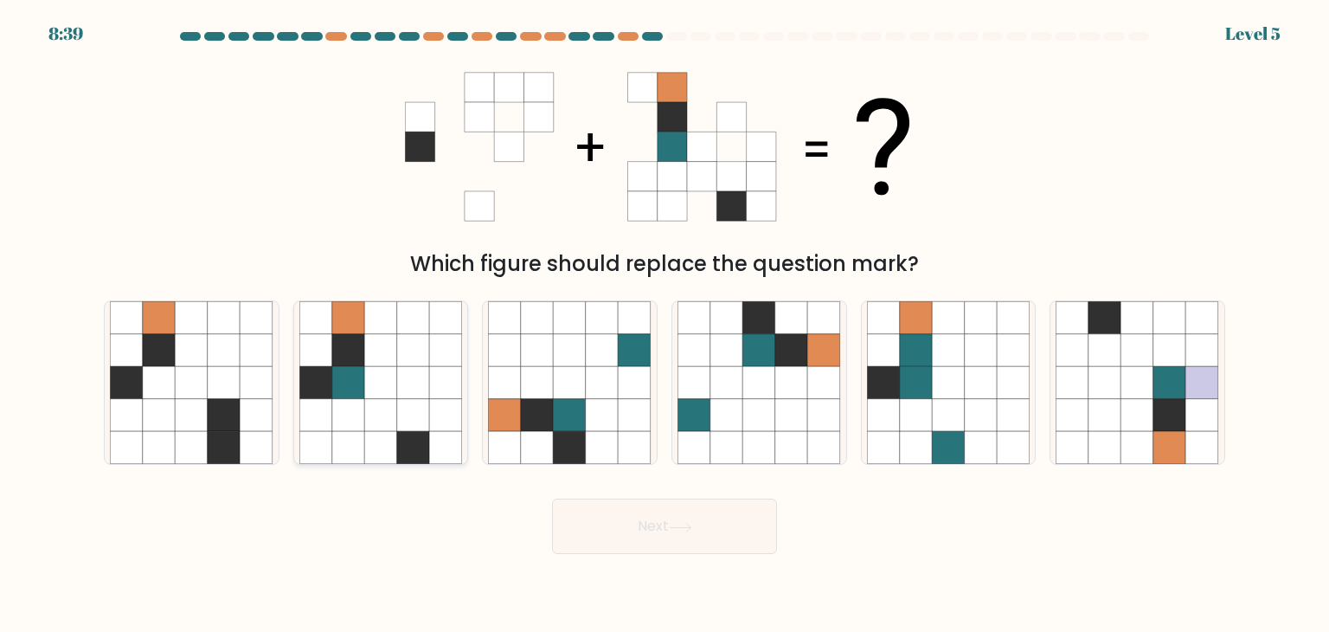
click at [369, 363] on icon at bounding box center [380, 350] width 33 height 33
click at [665, 325] on input "b." at bounding box center [665, 320] width 1 height 9
radio input "true"
click at [674, 524] on icon at bounding box center [680, 528] width 23 height 10
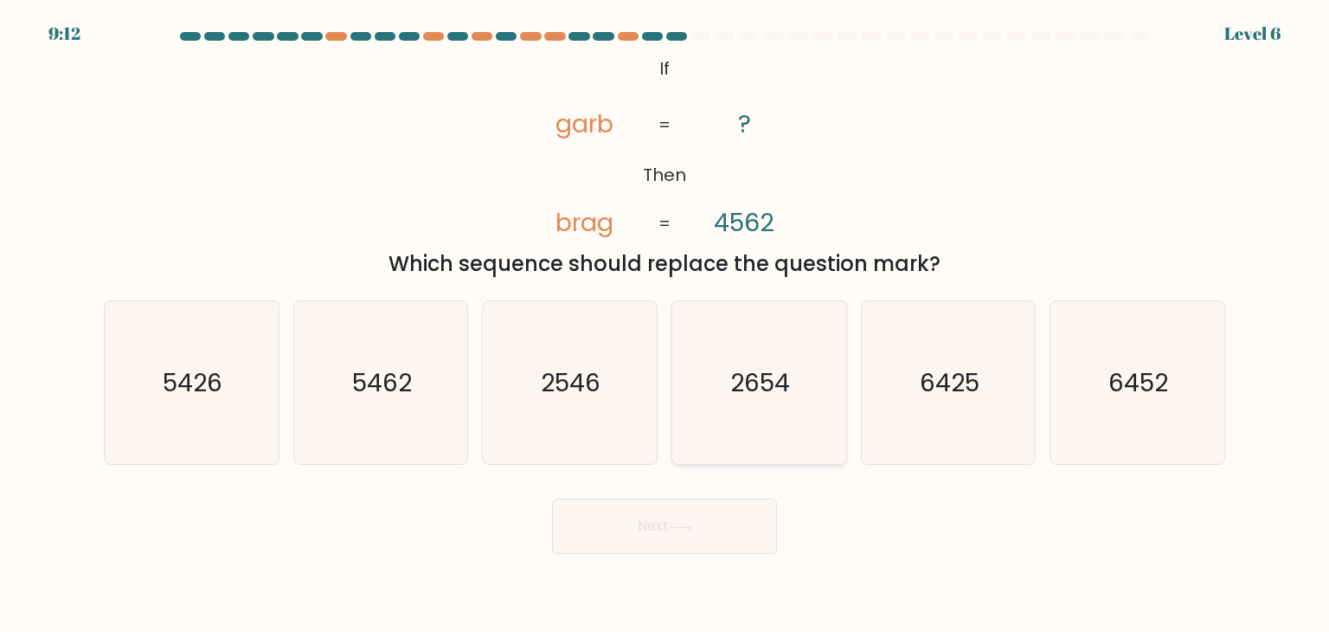
click at [768, 371] on text "2654" at bounding box center [761, 382] width 60 height 35
click at [666, 325] on input "d. 2654" at bounding box center [665, 320] width 1 height 9
radio input "true"
click at [690, 513] on button "Next" at bounding box center [664, 525] width 225 height 55
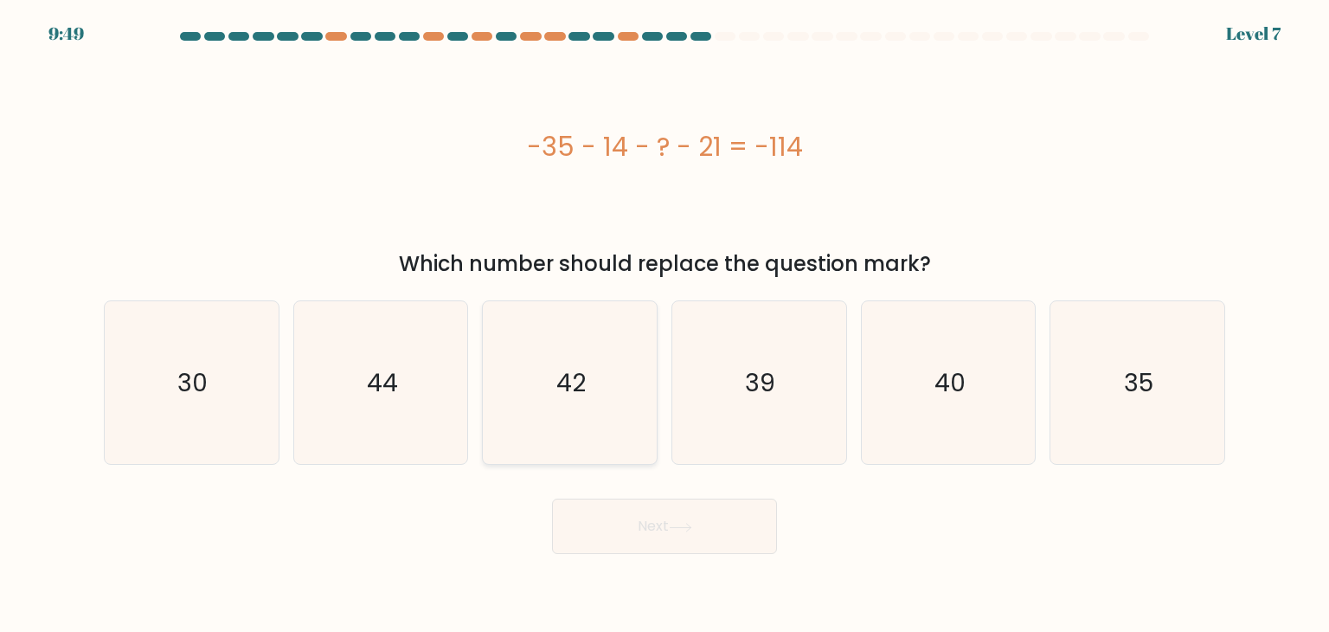
click at [561, 389] on text "42" at bounding box center [571, 382] width 29 height 35
click at [665, 325] on input "c. 42" at bounding box center [665, 320] width 1 height 9
radio input "true"
click at [683, 518] on button "Next" at bounding box center [664, 525] width 225 height 55
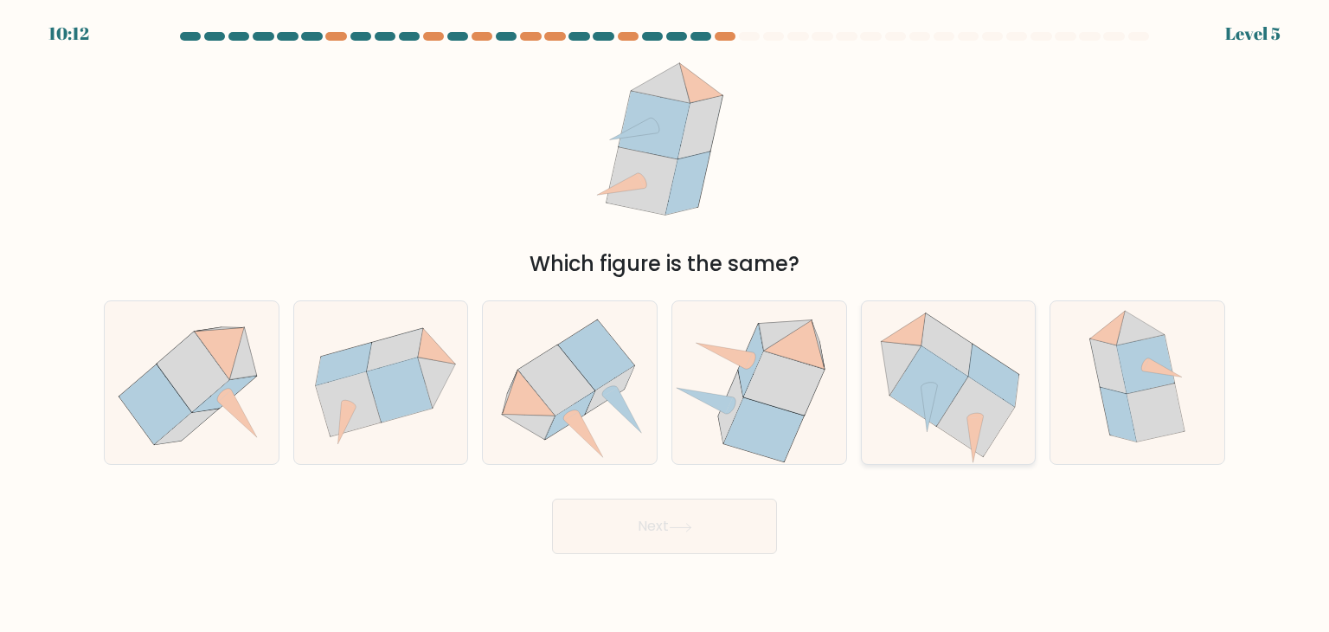
click at [961, 395] on icon at bounding box center [976, 416] width 78 height 80
click at [666, 325] on input "e." at bounding box center [665, 320] width 1 height 9
radio input "true"
click at [717, 534] on button "Next" at bounding box center [664, 525] width 225 height 55
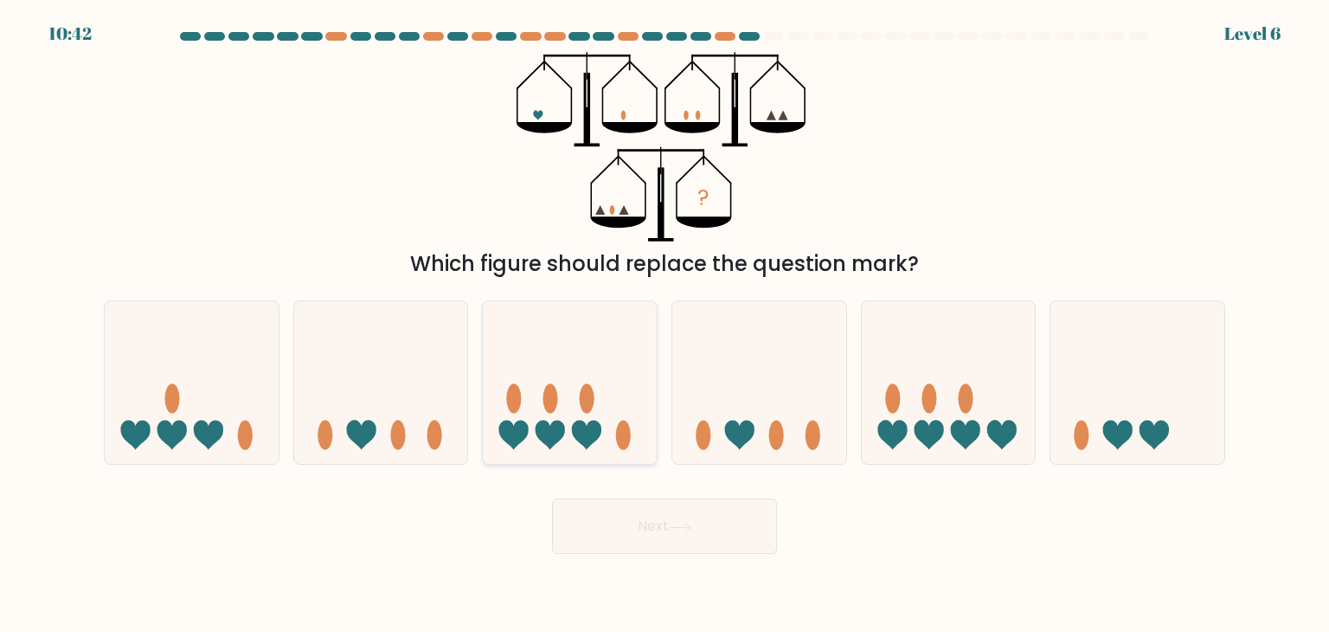
click at [564, 412] on icon at bounding box center [570, 383] width 174 height 144
click at [665, 325] on input "c." at bounding box center [665, 320] width 1 height 9
radio input "true"
click at [658, 526] on button "Next" at bounding box center [664, 525] width 225 height 55
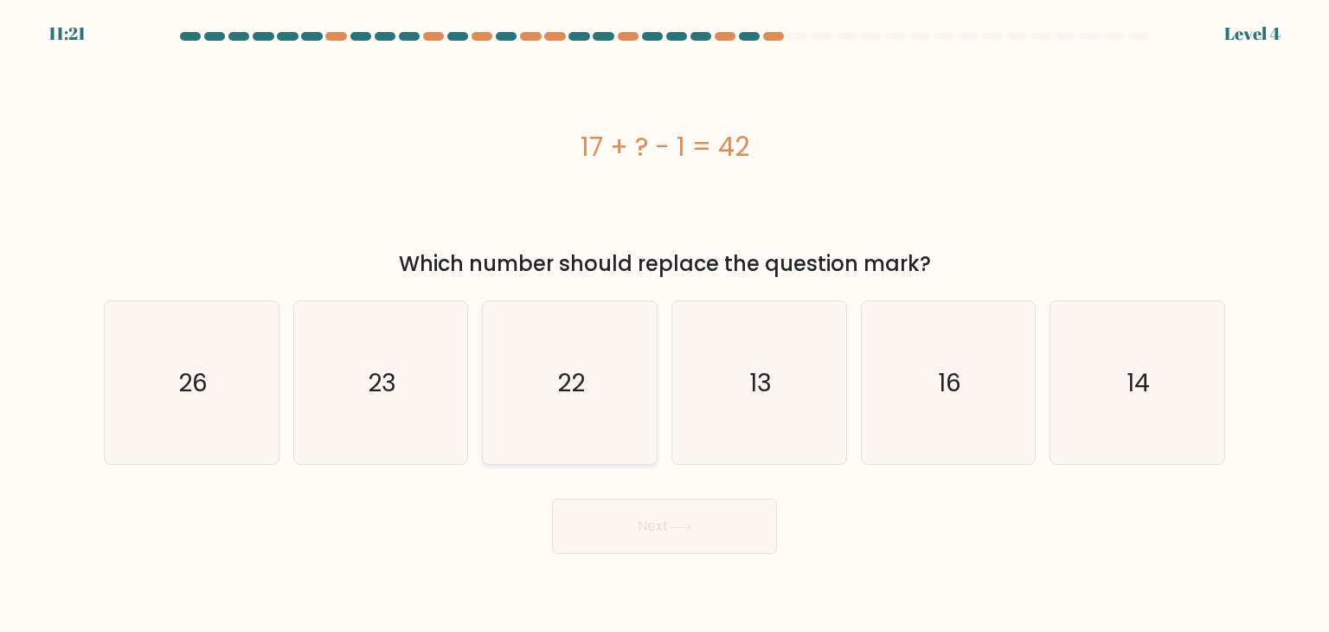
click at [568, 348] on icon "22" at bounding box center [569, 382] width 163 height 163
click at [665, 325] on input "c. 22" at bounding box center [665, 320] width 1 height 9
radio input "true"
click at [646, 524] on button "Next" at bounding box center [664, 525] width 225 height 55
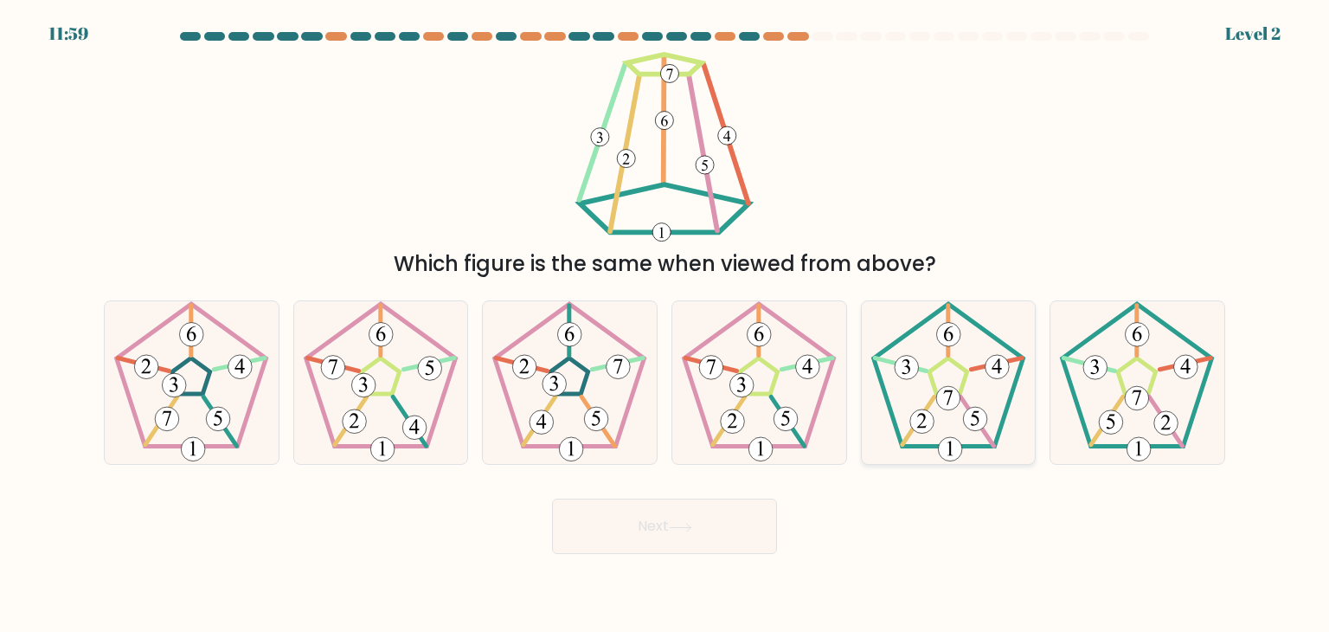
click at [997, 366] on 179 at bounding box center [998, 367] width 24 height 24
click at [666, 325] on input "e." at bounding box center [665, 320] width 1 height 9
radio input "true"
click at [709, 512] on button "Next" at bounding box center [664, 525] width 225 height 55
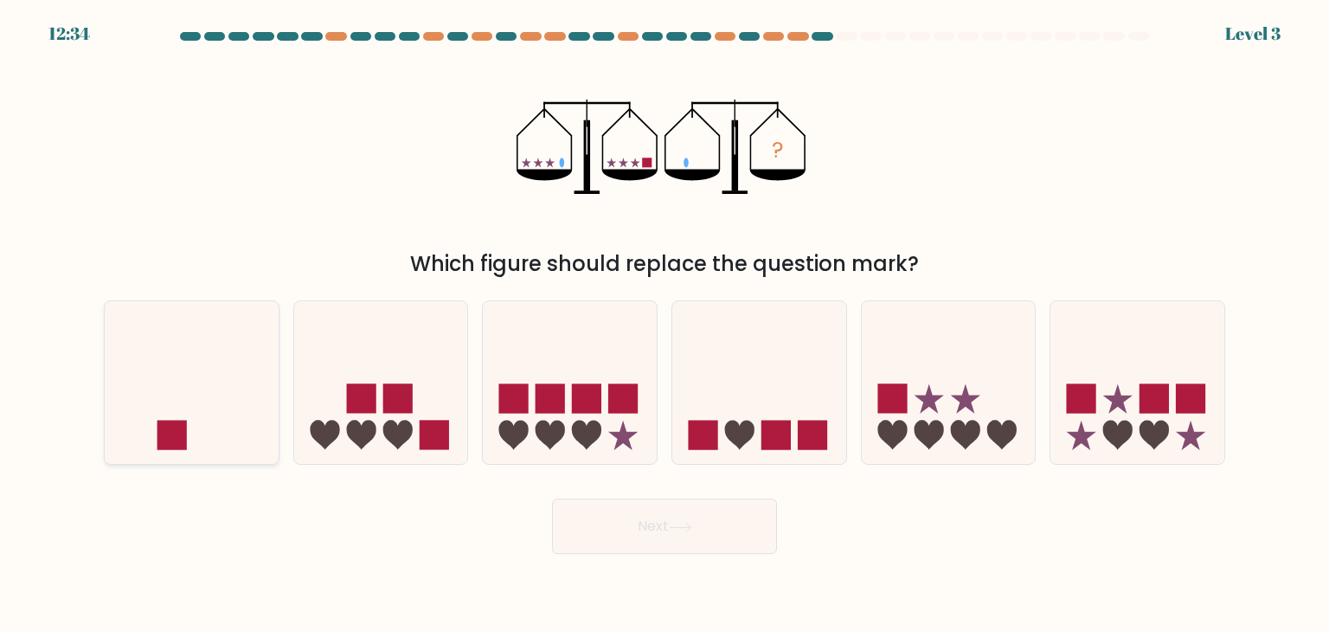
click at [232, 377] on icon at bounding box center [192, 383] width 174 height 144
click at [665, 325] on input "a." at bounding box center [665, 320] width 1 height 9
radio input "true"
click at [678, 518] on button "Next" at bounding box center [664, 525] width 225 height 55
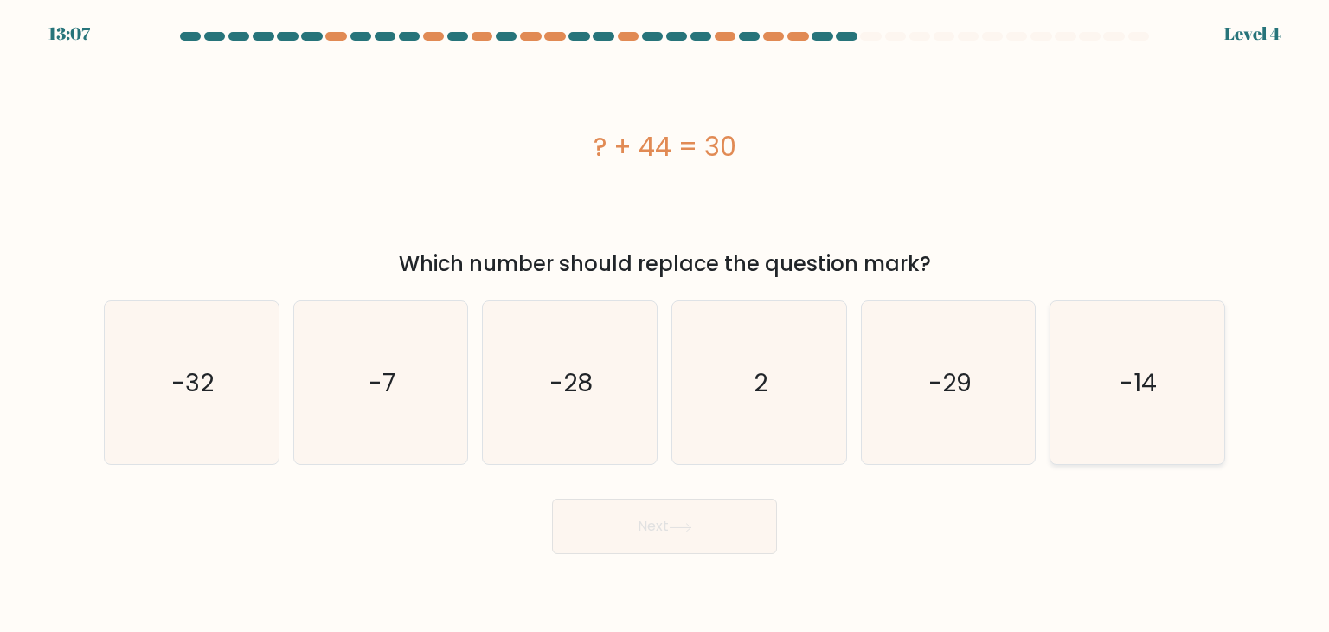
click at [1111, 390] on icon "-14" at bounding box center [1137, 382] width 163 height 163
click at [666, 325] on input "f. -14" at bounding box center [665, 320] width 1 height 9
radio input "true"
click at [700, 538] on button "Next" at bounding box center [664, 525] width 225 height 55
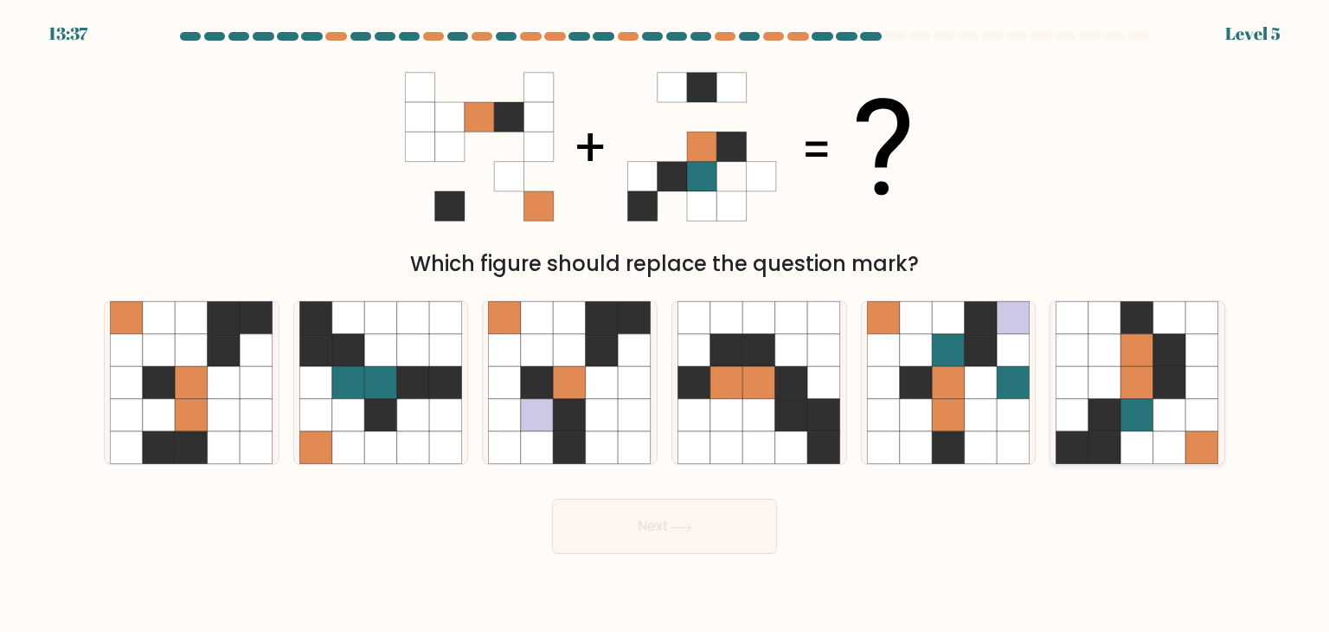
click at [1110, 376] on icon at bounding box center [1105, 382] width 33 height 33
click at [666, 325] on input "f." at bounding box center [665, 320] width 1 height 9
radio input "true"
click at [672, 541] on button "Next" at bounding box center [664, 525] width 225 height 55
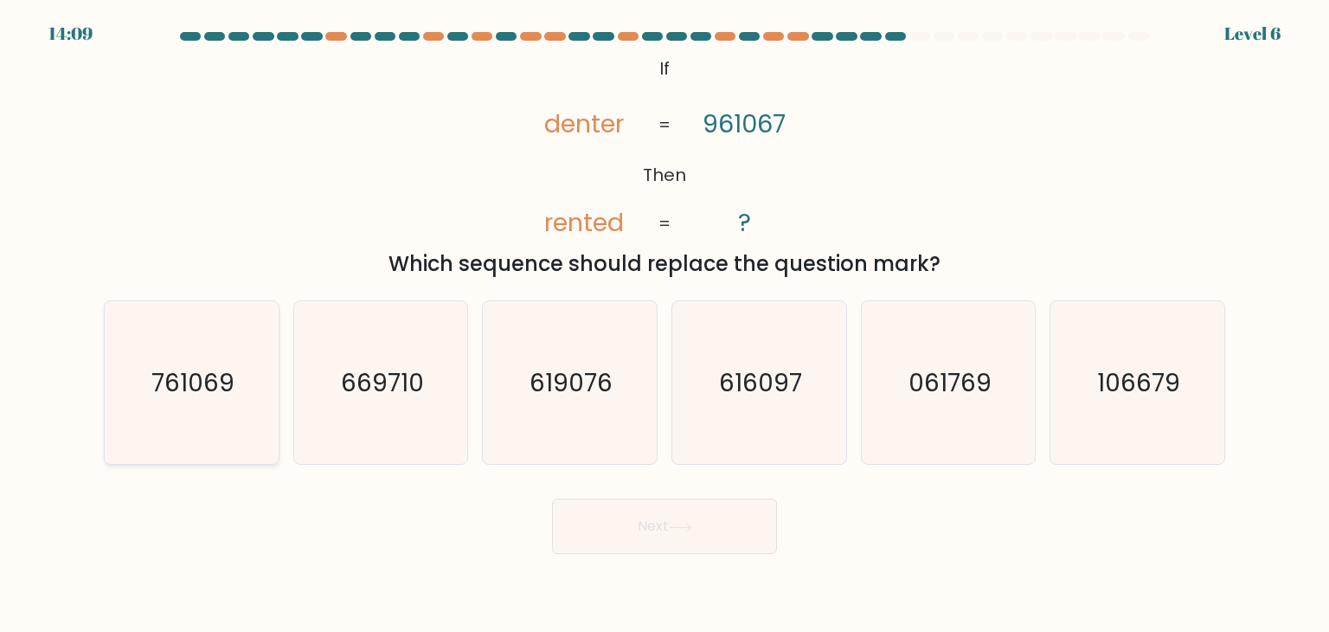
click at [208, 412] on icon "761069" at bounding box center [191, 382] width 163 height 163
click at [665, 325] on input "a. 761069" at bounding box center [665, 320] width 1 height 9
radio input "true"
click at [695, 537] on button "Next" at bounding box center [664, 525] width 225 height 55
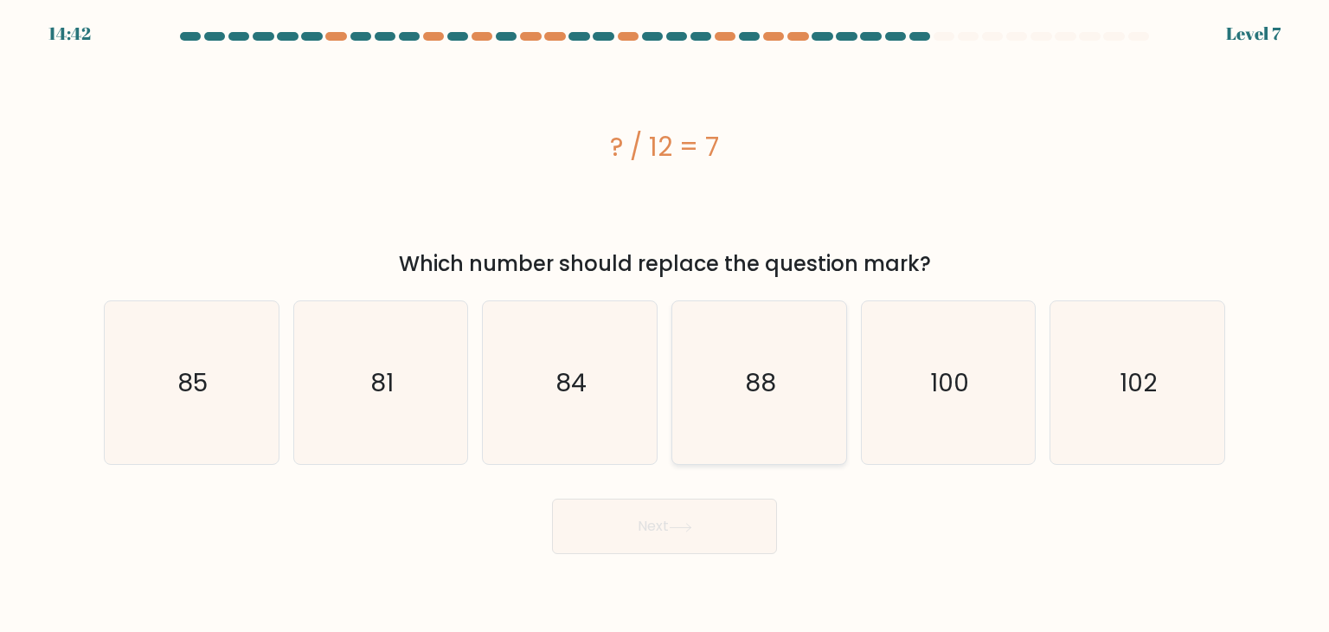
click at [768, 371] on text "88" at bounding box center [760, 382] width 31 height 35
click at [666, 325] on input "d. 88" at bounding box center [665, 320] width 1 height 9
radio input "true"
click at [736, 523] on button "Next" at bounding box center [664, 525] width 225 height 55
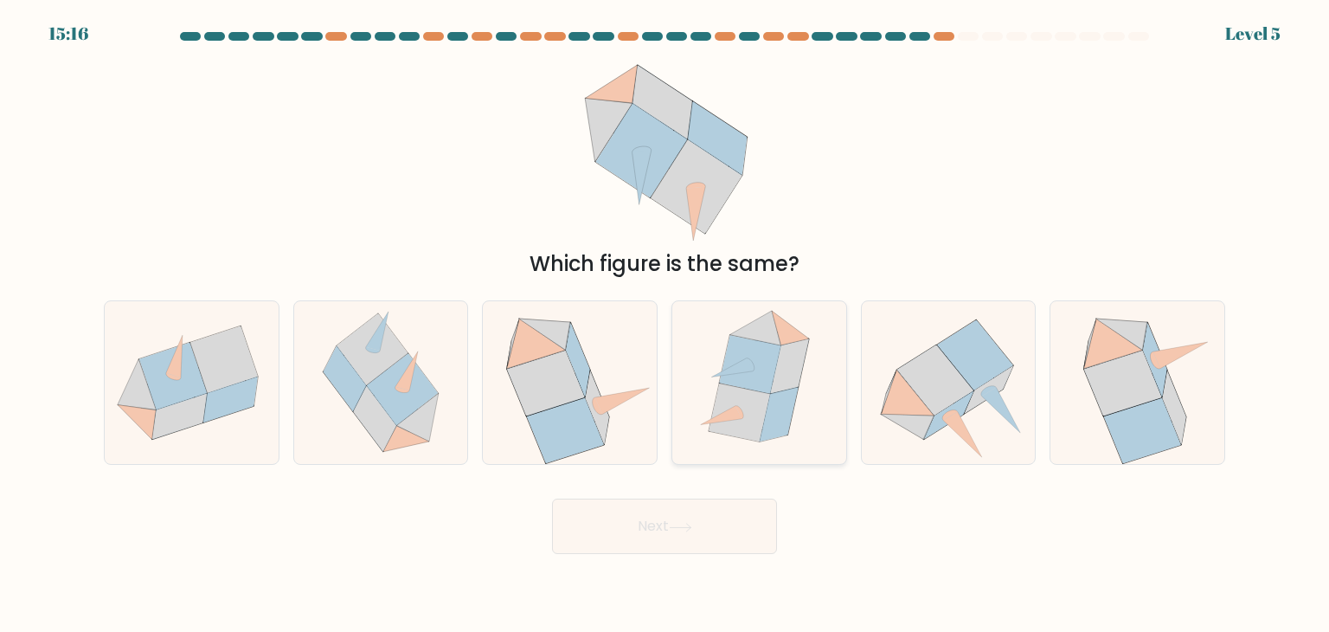
click at [777, 382] on icon at bounding box center [790, 365] width 38 height 55
click at [666, 325] on input "d." at bounding box center [665, 320] width 1 height 9
radio input "true"
click at [706, 531] on button "Next" at bounding box center [664, 525] width 225 height 55
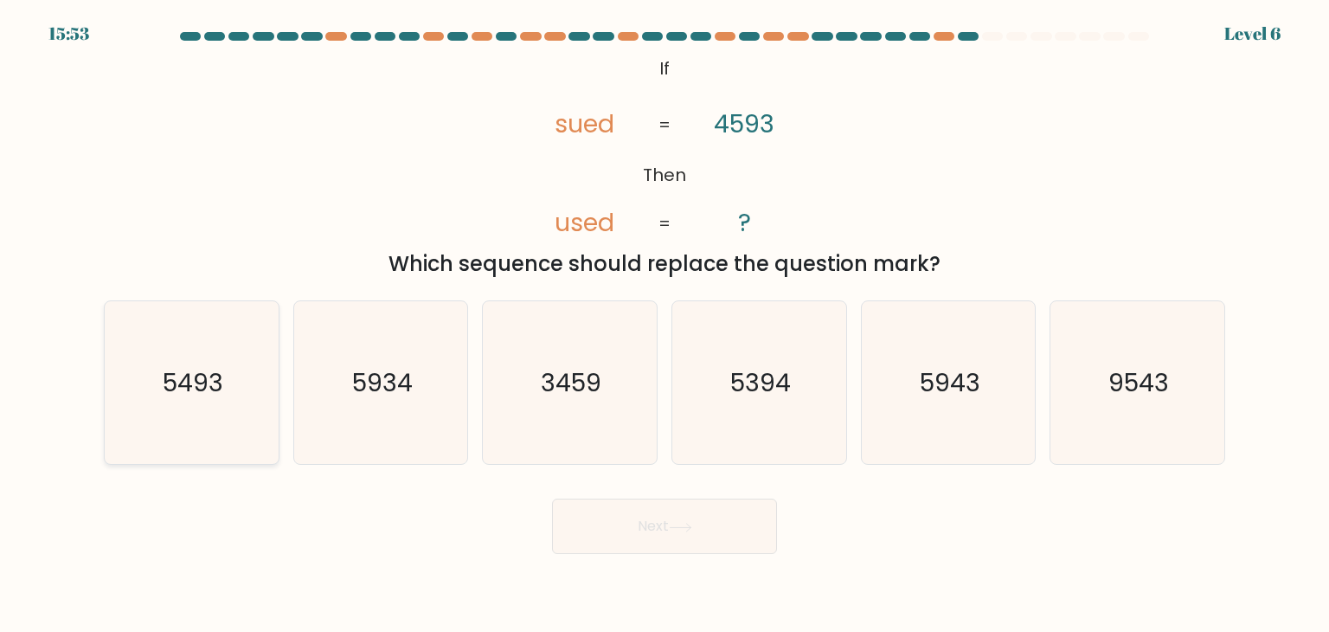
click at [183, 378] on text "5493" at bounding box center [193, 382] width 61 height 35
click at [665, 325] on input "a. 5493" at bounding box center [665, 320] width 1 height 9
radio input "true"
click at [614, 535] on button "Next" at bounding box center [664, 525] width 225 height 55
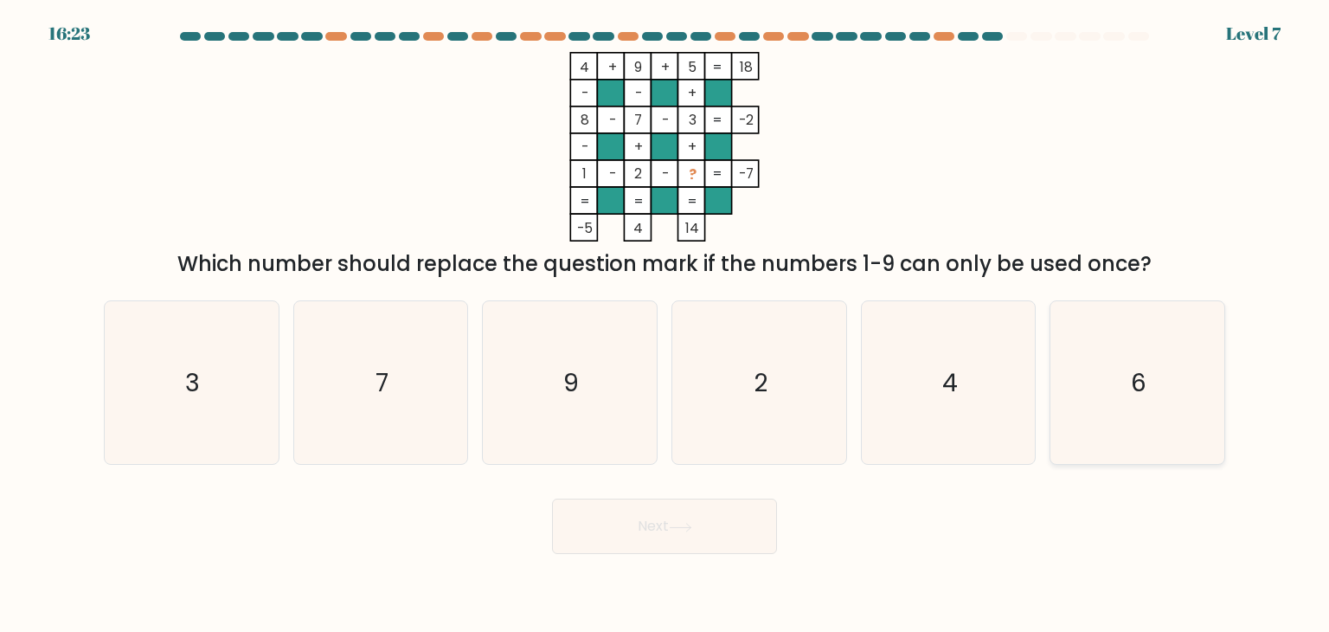
click at [1117, 362] on icon "6" at bounding box center [1137, 382] width 163 height 163
click at [666, 325] on input "f. 6" at bounding box center [665, 320] width 1 height 9
radio input "true"
click at [749, 538] on button "Next" at bounding box center [664, 525] width 225 height 55
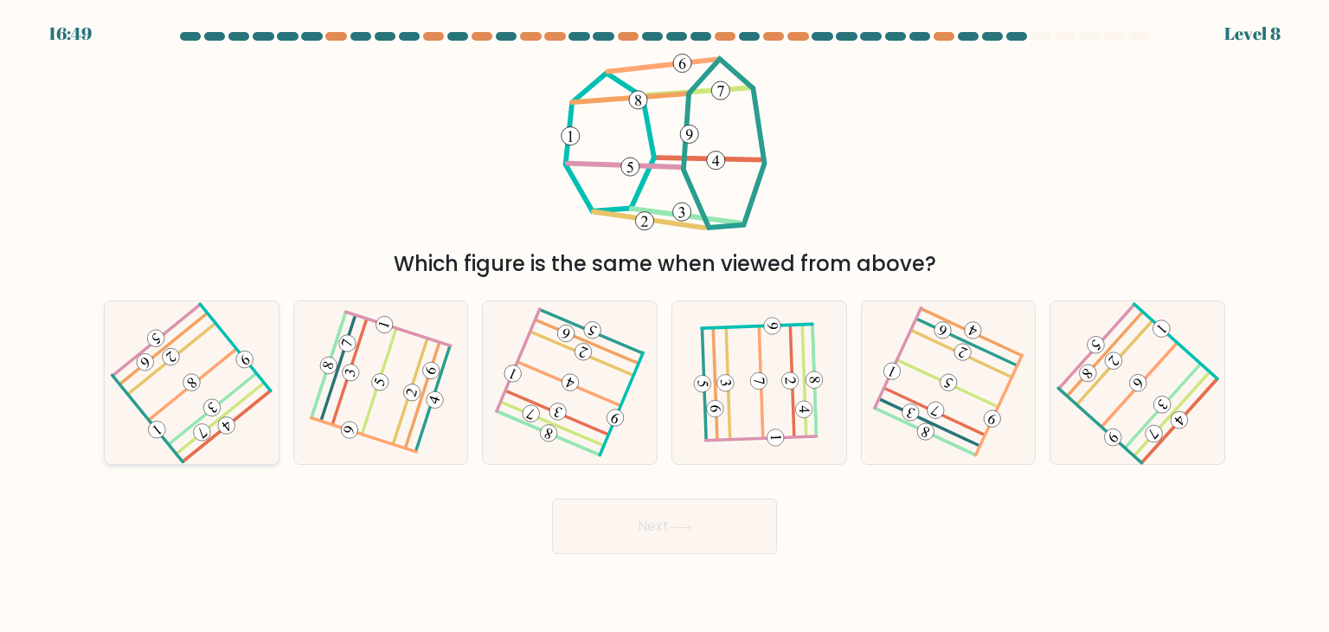
click at [216, 407] on 207 at bounding box center [213, 407] width 24 height 24
click at [665, 325] on input "a." at bounding box center [665, 320] width 1 height 9
radio input "true"
click at [704, 517] on button "Next" at bounding box center [664, 525] width 225 height 55
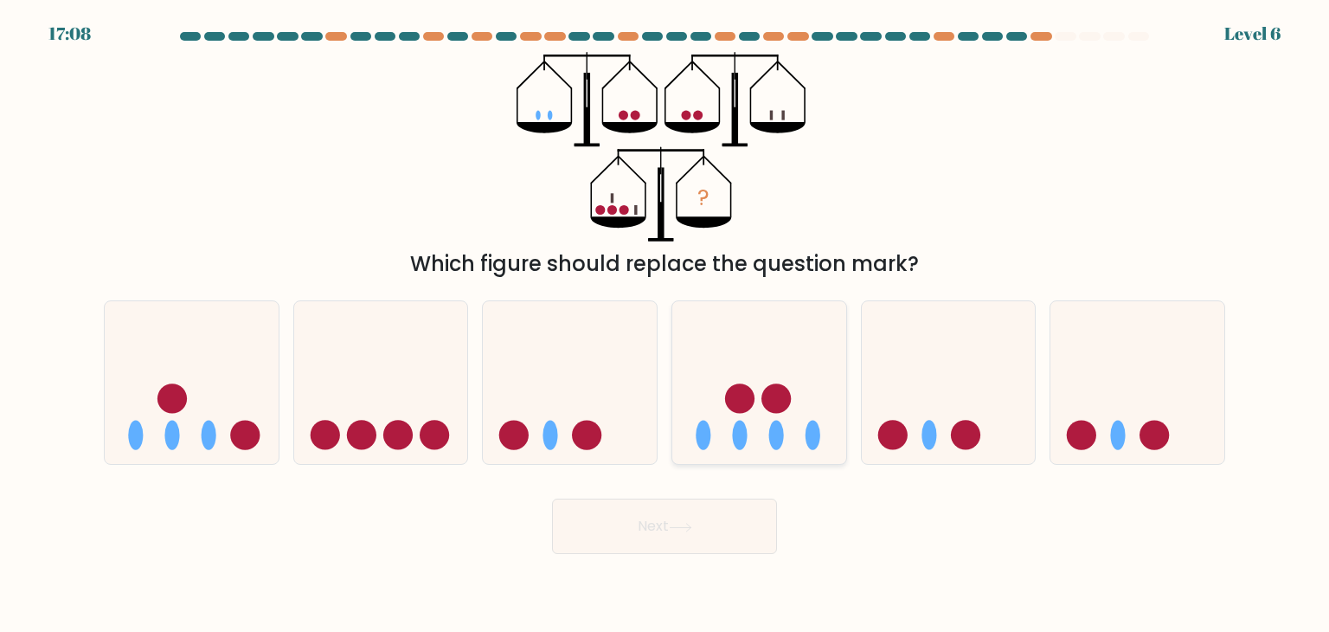
drag, startPoint x: 815, startPoint y: 401, endPoint x: 818, endPoint y: 436, distance: 35.6
click at [814, 402] on icon at bounding box center [759, 383] width 174 height 144
click at [666, 325] on input "d." at bounding box center [665, 320] width 1 height 9
radio input "true"
click at [696, 536] on button "Next" at bounding box center [664, 525] width 225 height 55
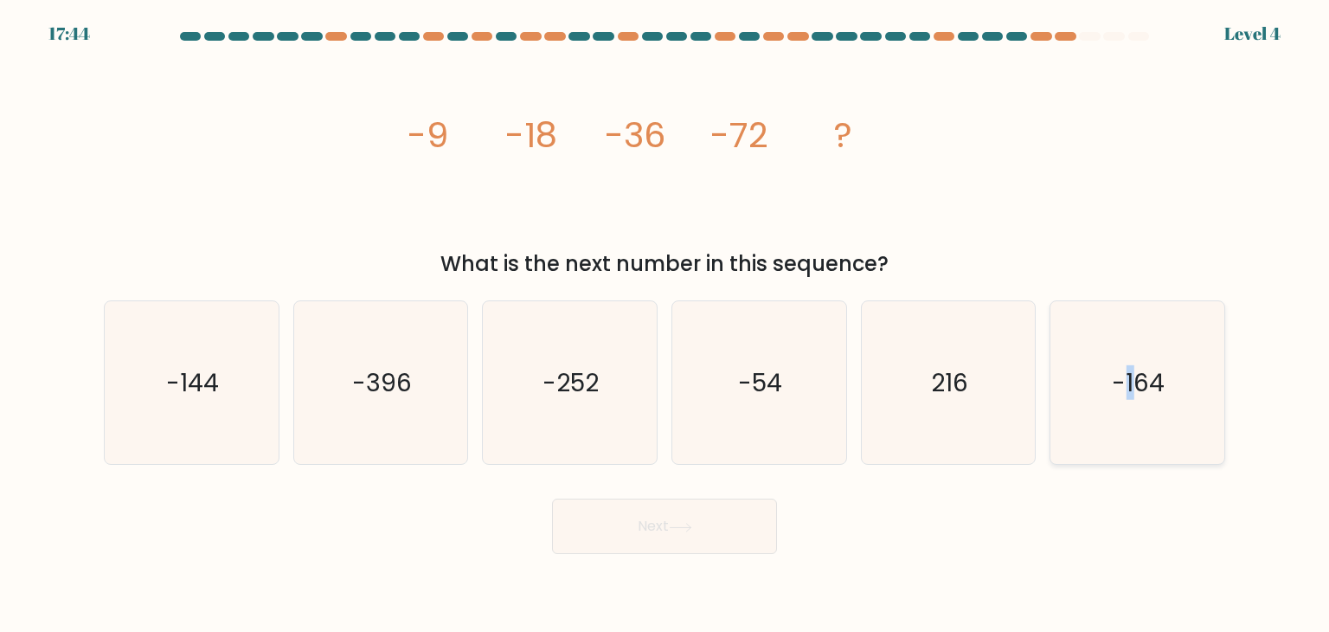
click at [1131, 413] on icon "-164" at bounding box center [1137, 382] width 163 height 163
click at [1148, 389] on text "-164" at bounding box center [1139, 382] width 53 height 35
click at [666, 325] on input "f. -164" at bounding box center [665, 320] width 1 height 9
radio input "true"
click at [709, 525] on button "Next" at bounding box center [664, 525] width 225 height 55
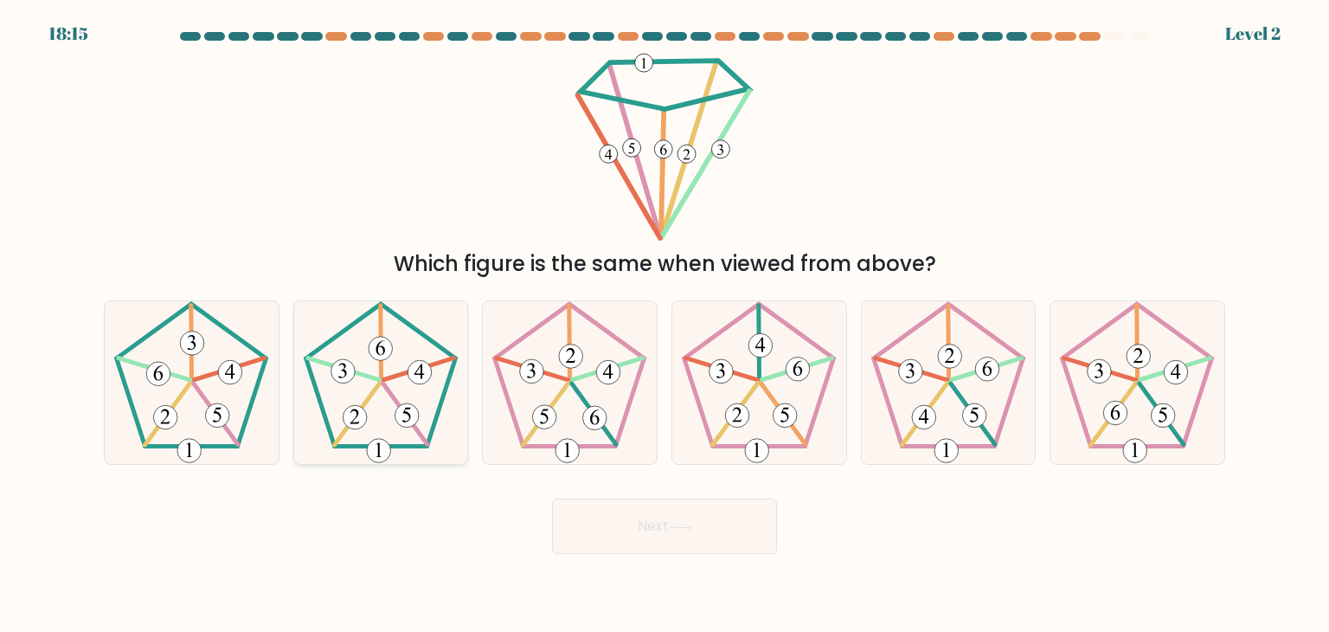
click at [372, 355] on 164 at bounding box center [381, 349] width 24 height 24
click at [665, 325] on input "b." at bounding box center [665, 320] width 1 height 9
radio input "true"
click at [654, 536] on button "Next" at bounding box center [664, 525] width 225 height 55
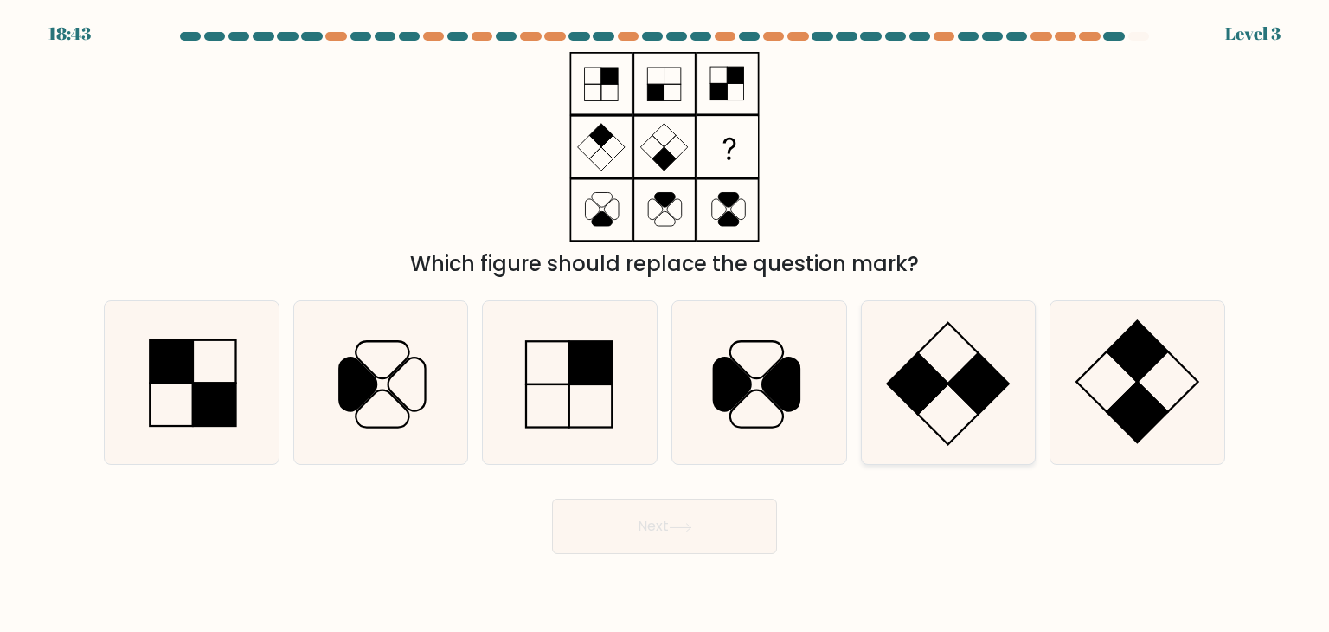
click at [1014, 412] on icon at bounding box center [948, 382] width 163 height 163
click at [666, 325] on input "e." at bounding box center [665, 320] width 1 height 9
radio input "true"
click at [715, 538] on button "Next" at bounding box center [664, 525] width 225 height 55
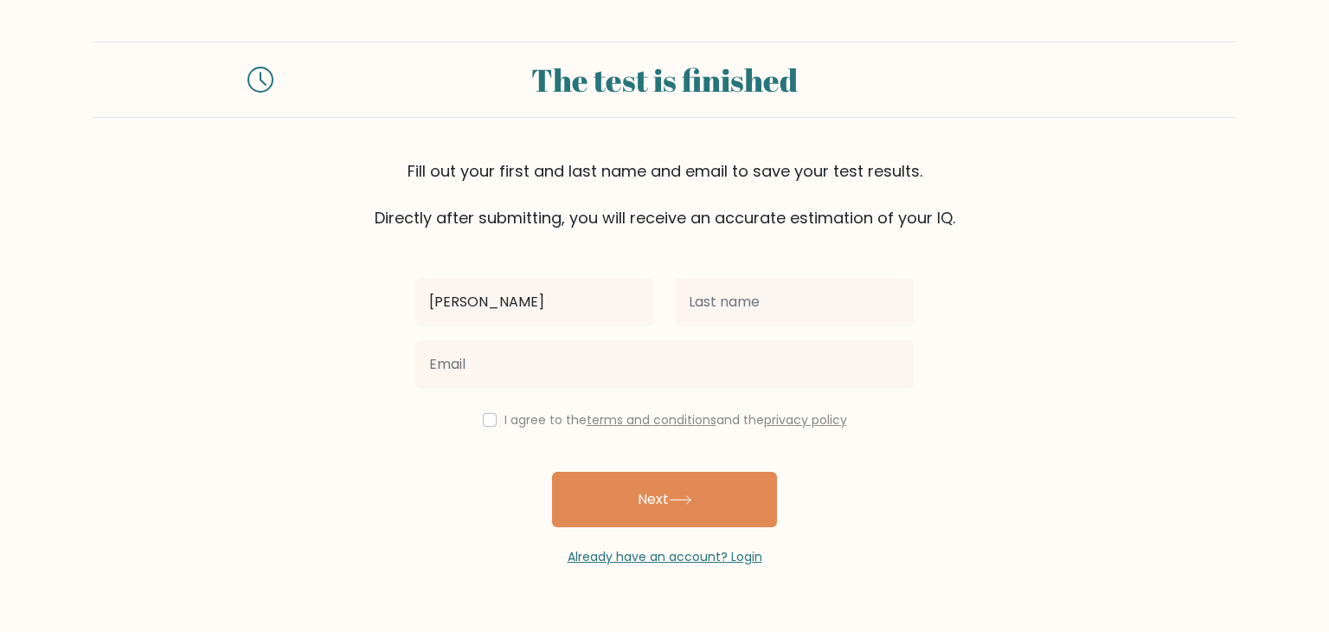
click at [434, 303] on input "kimberly" at bounding box center [534, 302] width 239 height 48
type input "Kimberly"
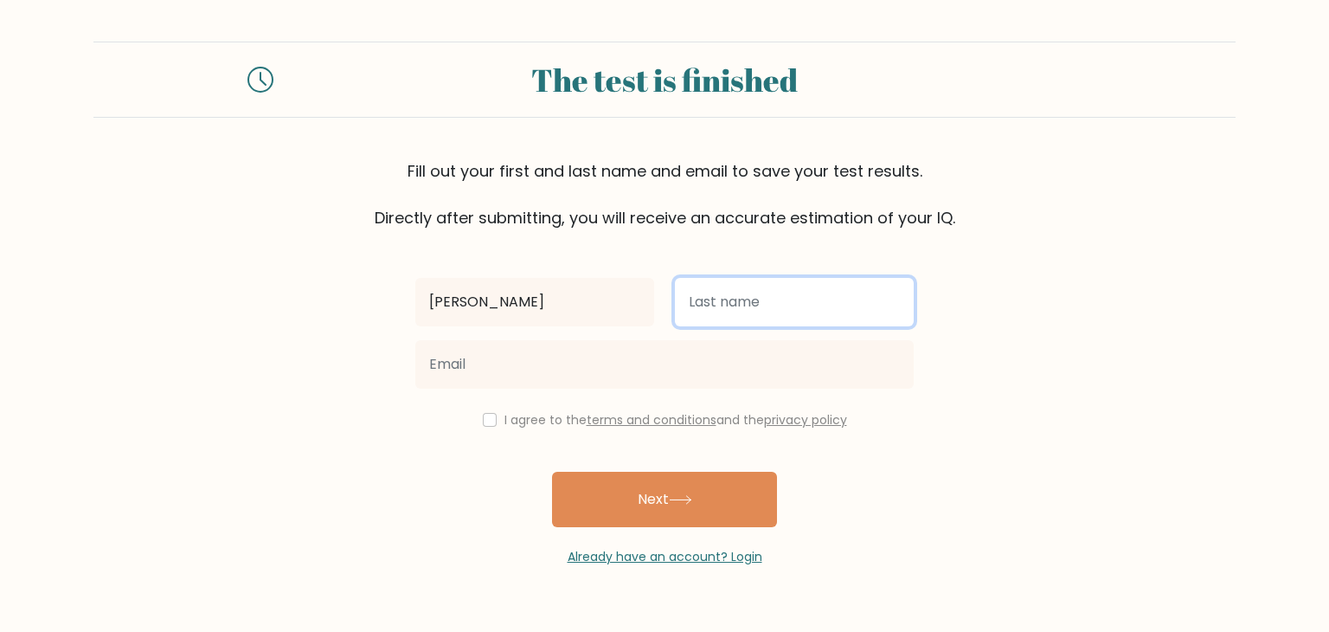
click at [737, 317] on input "text" at bounding box center [794, 302] width 239 height 48
type input "de la Torre"
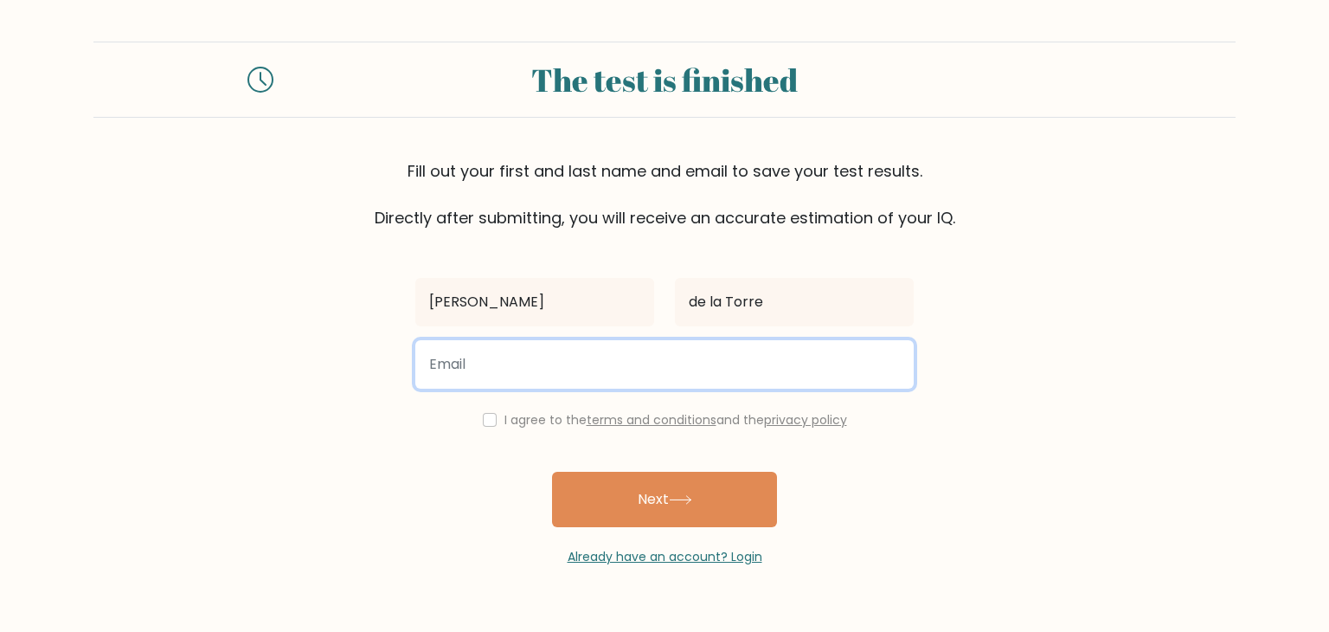
click at [556, 375] on input "email" at bounding box center [664, 364] width 498 height 48
type input "acupankimberly@gmail.com"
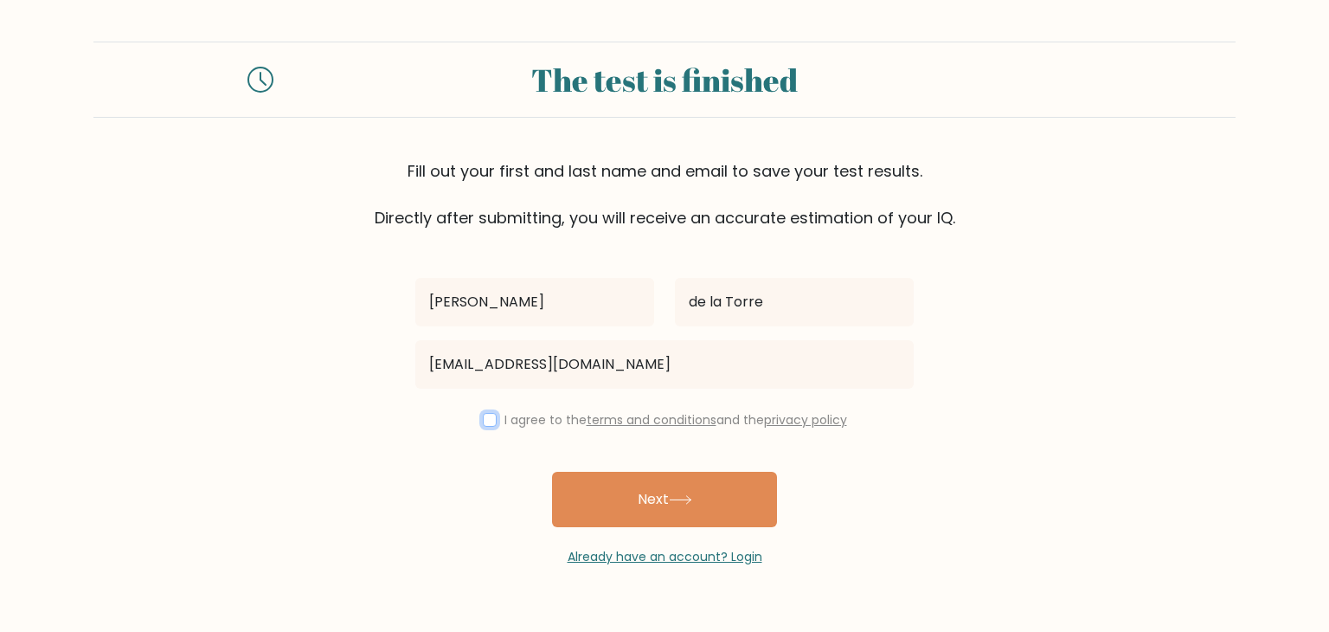
click at [487, 424] on input "checkbox" at bounding box center [490, 420] width 14 height 14
click at [486, 417] on input "checkbox" at bounding box center [490, 420] width 14 height 14
checkbox input "true"
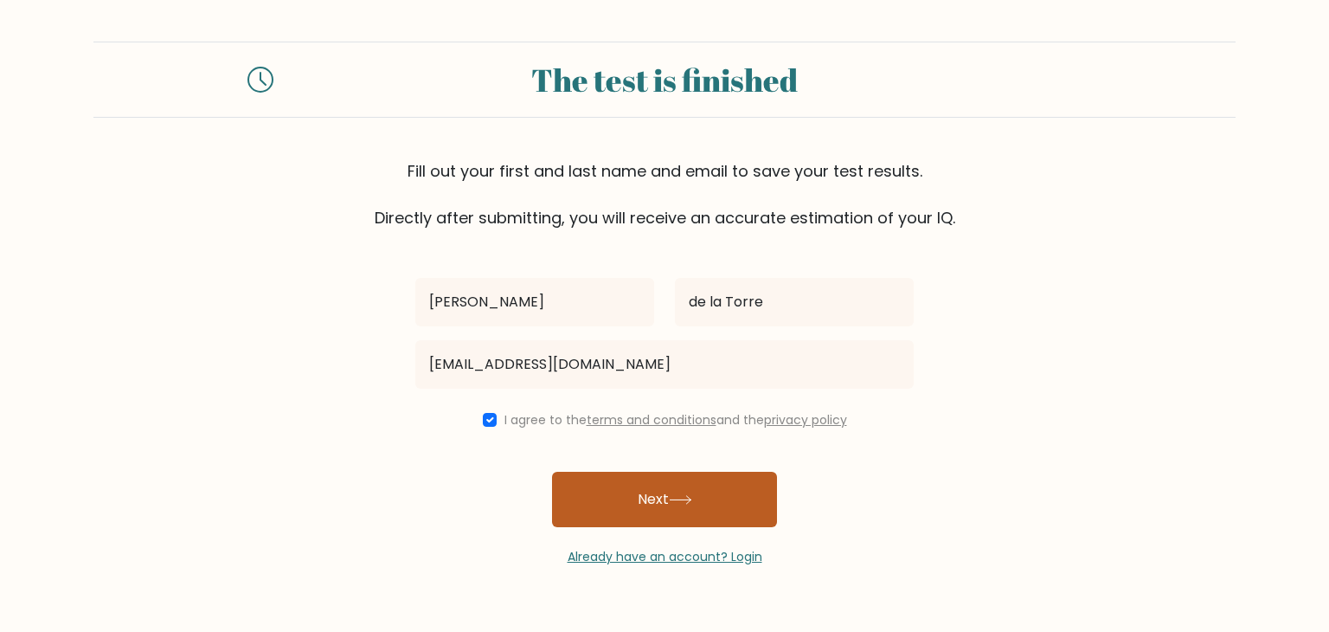
click at [685, 500] on icon at bounding box center [680, 500] width 23 height 10
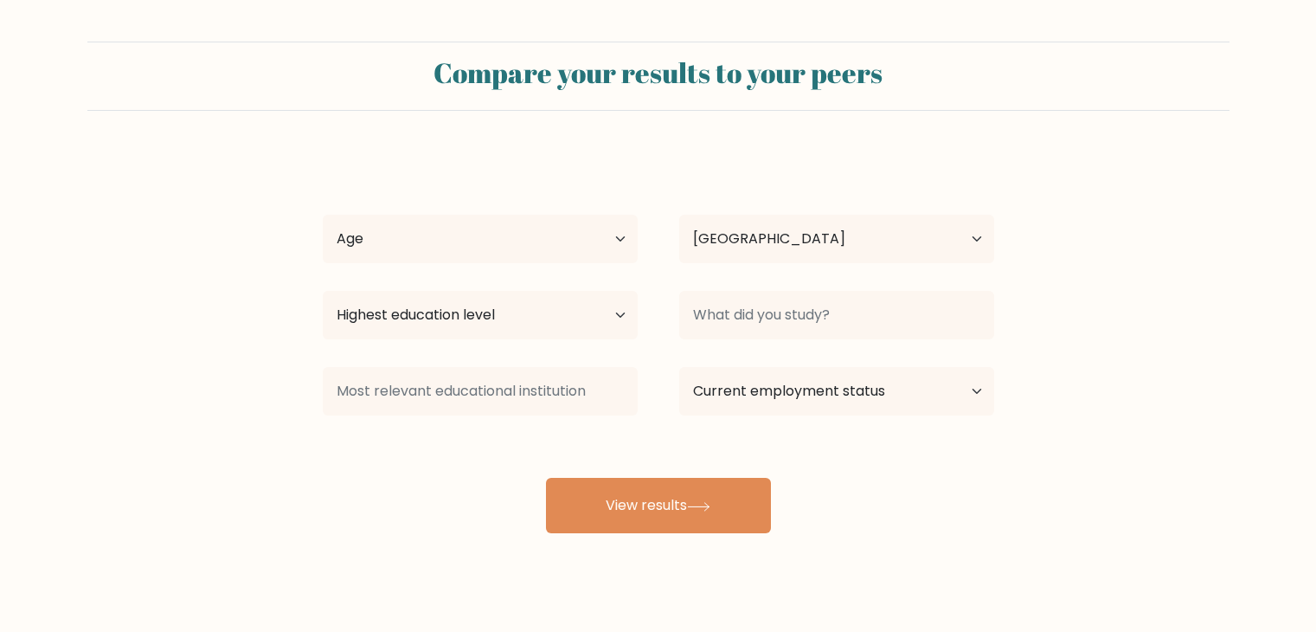
select select "PH"
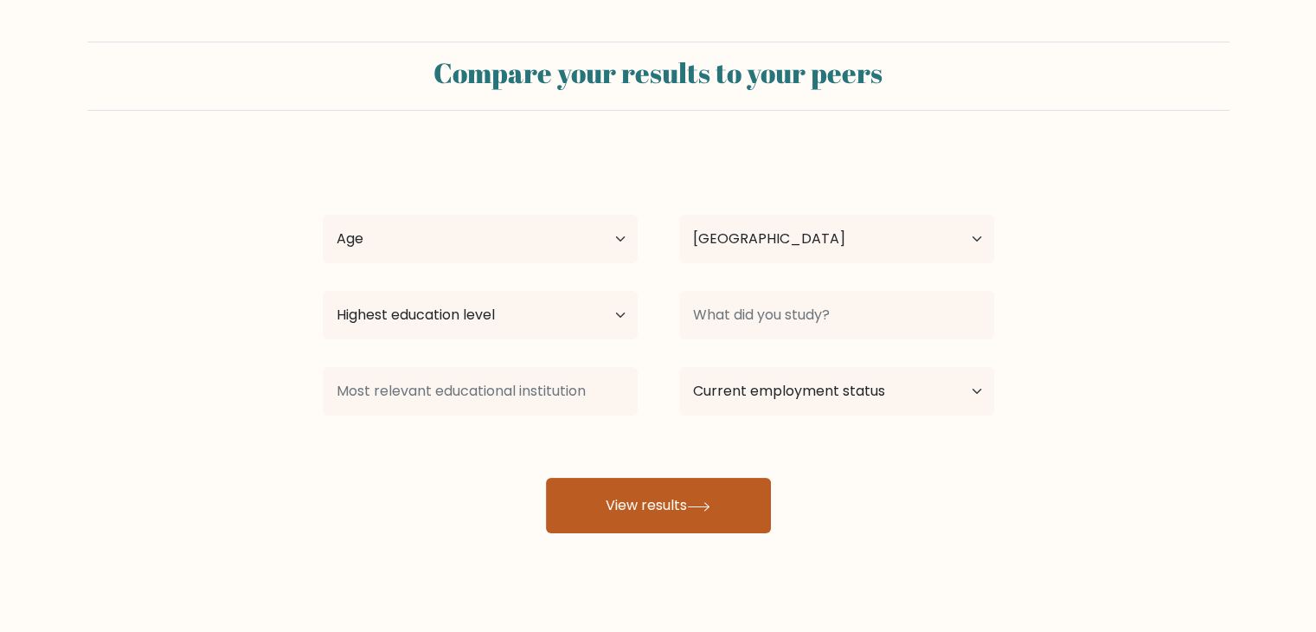
click at [658, 509] on button "View results" at bounding box center [658, 505] width 225 height 55
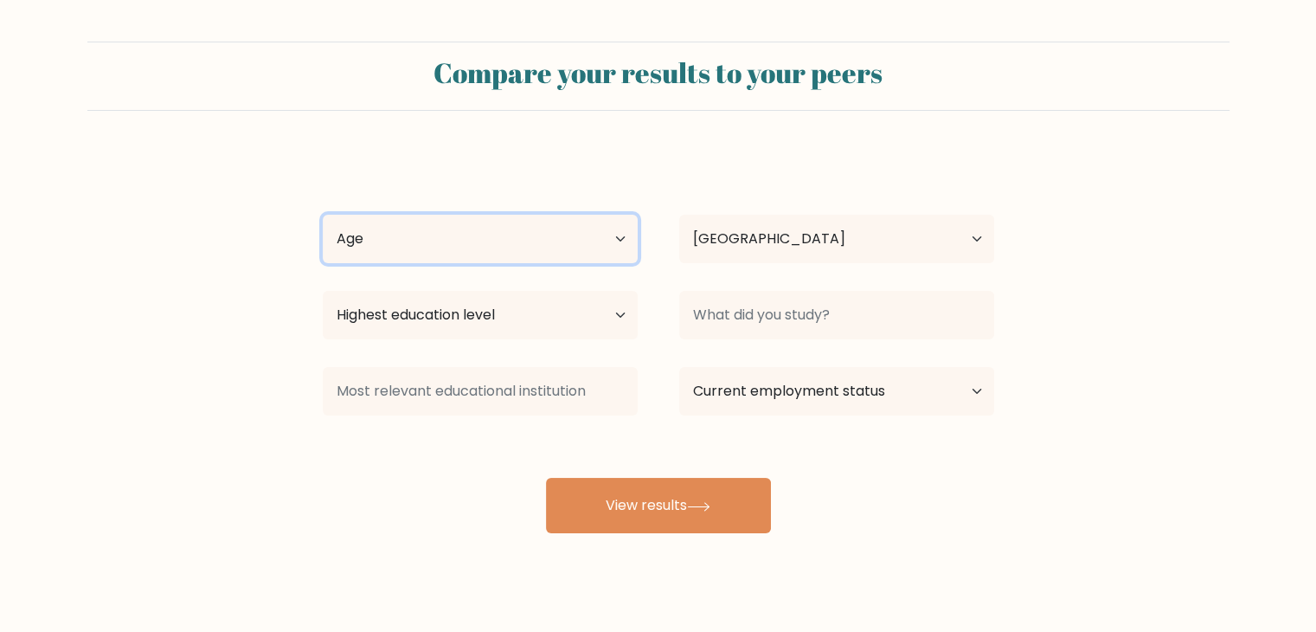
click at [573, 235] on select "Age Under [DEMOGRAPHIC_DATA] [DEMOGRAPHIC_DATA] [DEMOGRAPHIC_DATA] [DEMOGRAPHIC…" at bounding box center [480, 239] width 315 height 48
select select "25_34"
click at [323, 215] on select "Age Under [DEMOGRAPHIC_DATA] [DEMOGRAPHIC_DATA] [DEMOGRAPHIC_DATA] [DEMOGRAPHIC…" at bounding box center [480, 239] width 315 height 48
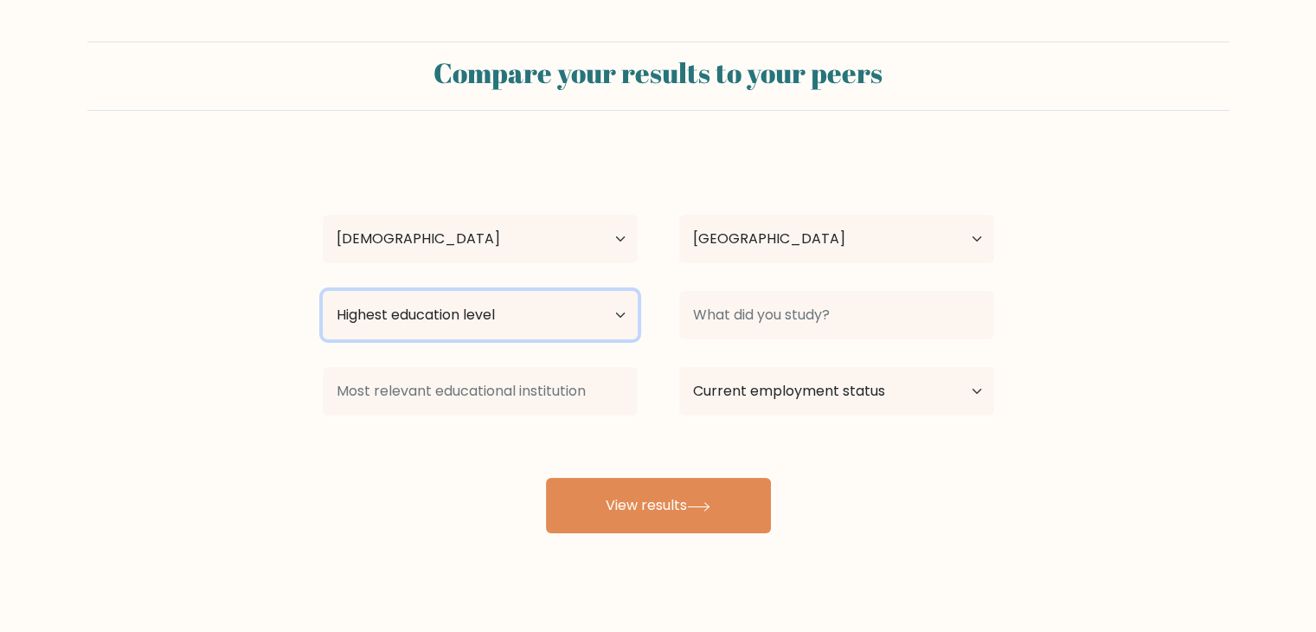
click at [513, 309] on select "Highest education level No schooling Primary Lower Secondary Upper Secondary Oc…" at bounding box center [480, 315] width 315 height 48
select select "bachelors_degree"
click at [323, 291] on select "Highest education level No schooling Primary Lower Secondary Upper Secondary Oc…" at bounding box center [480, 315] width 315 height 48
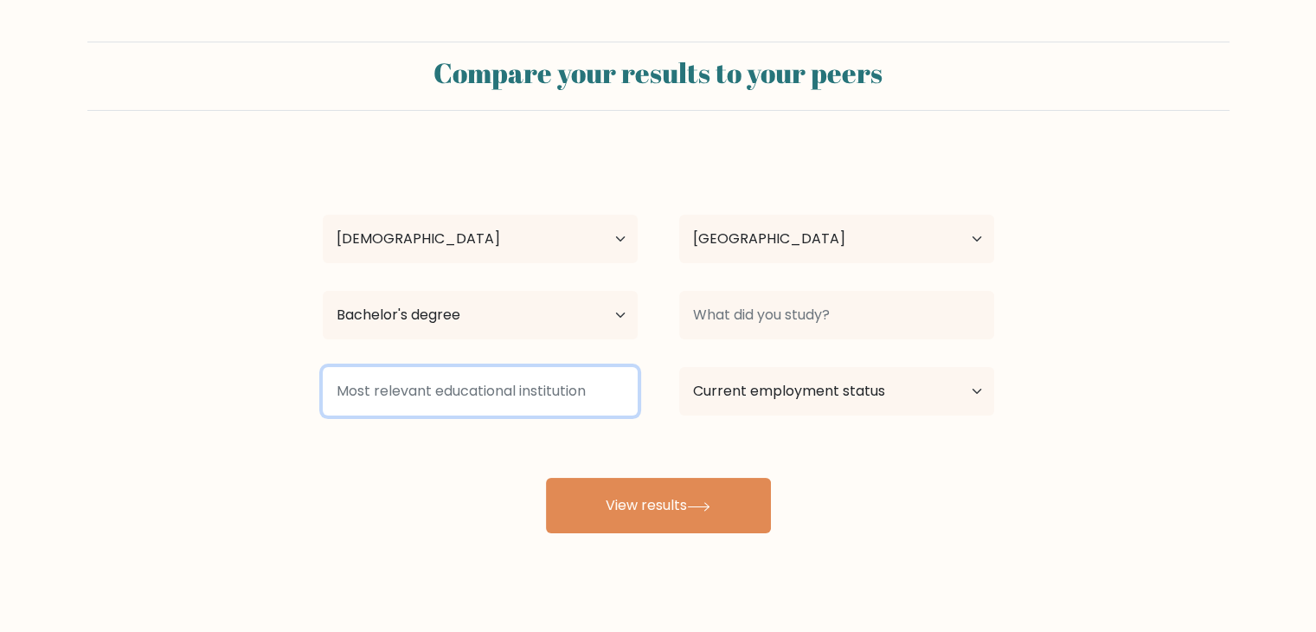
click at [507, 389] on input at bounding box center [480, 391] width 315 height 48
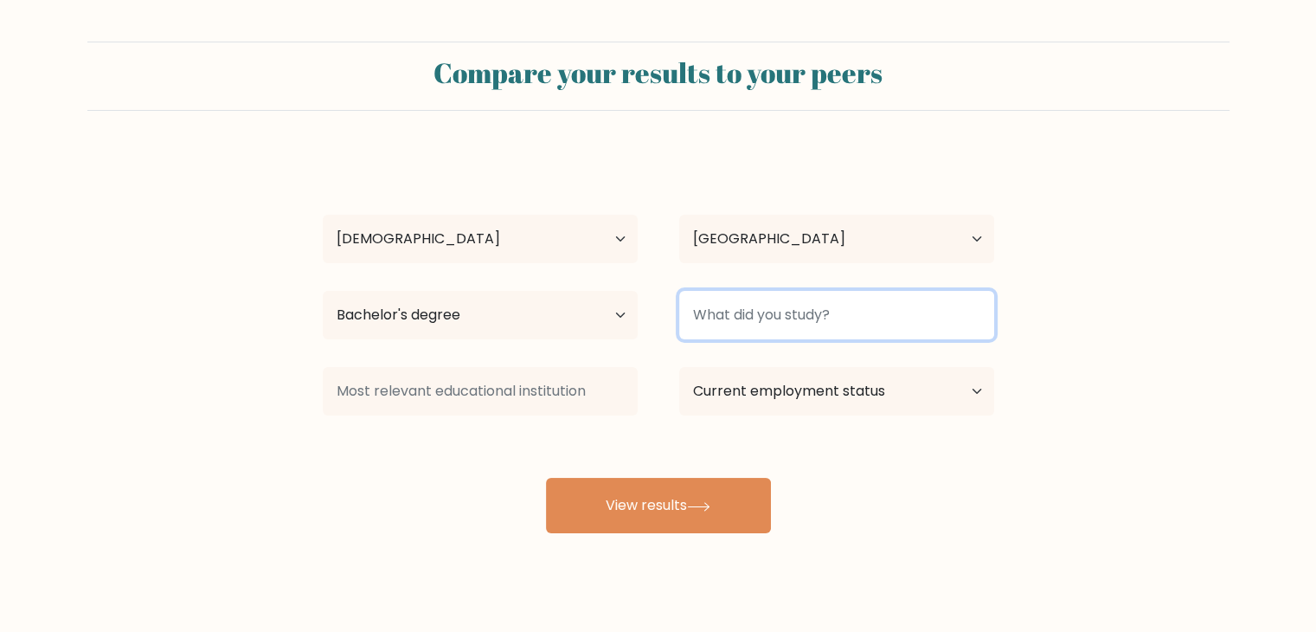
click at [760, 323] on input at bounding box center [836, 315] width 315 height 48
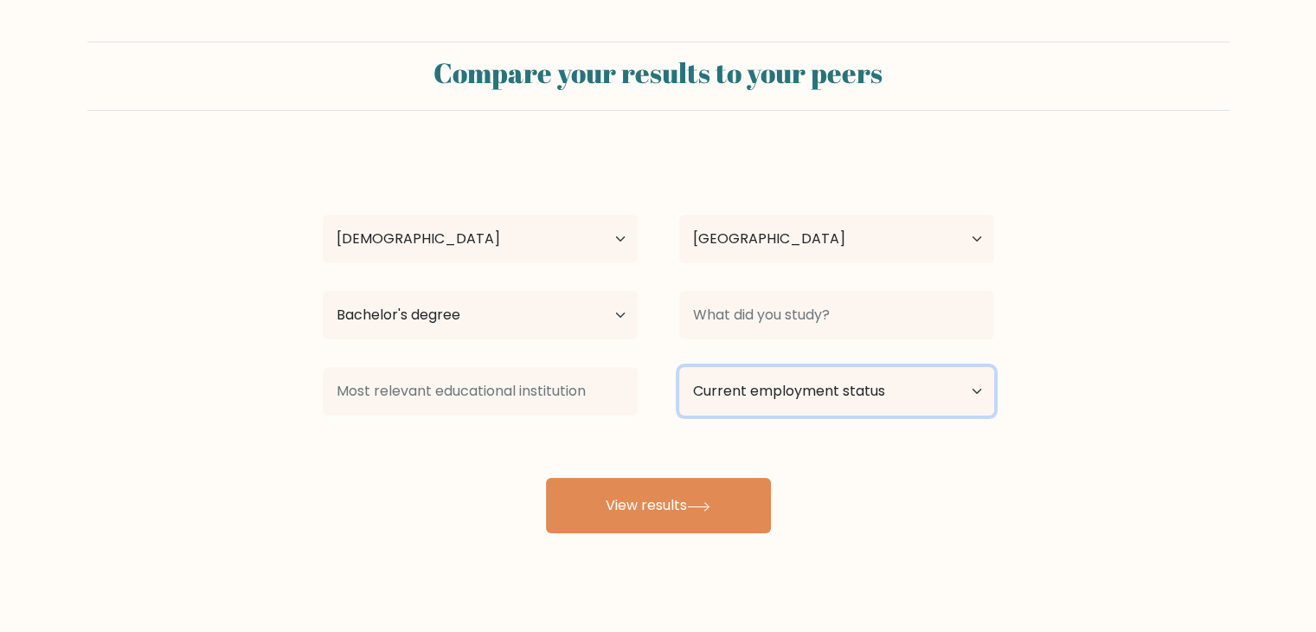
click at [798, 400] on select "Current employment status Employed Student Retired Other / prefer not to answer" at bounding box center [836, 391] width 315 height 48
select select "other"
click at [679, 367] on select "Current employment status Employed Student Retired Other / prefer not to answer" at bounding box center [836, 391] width 315 height 48
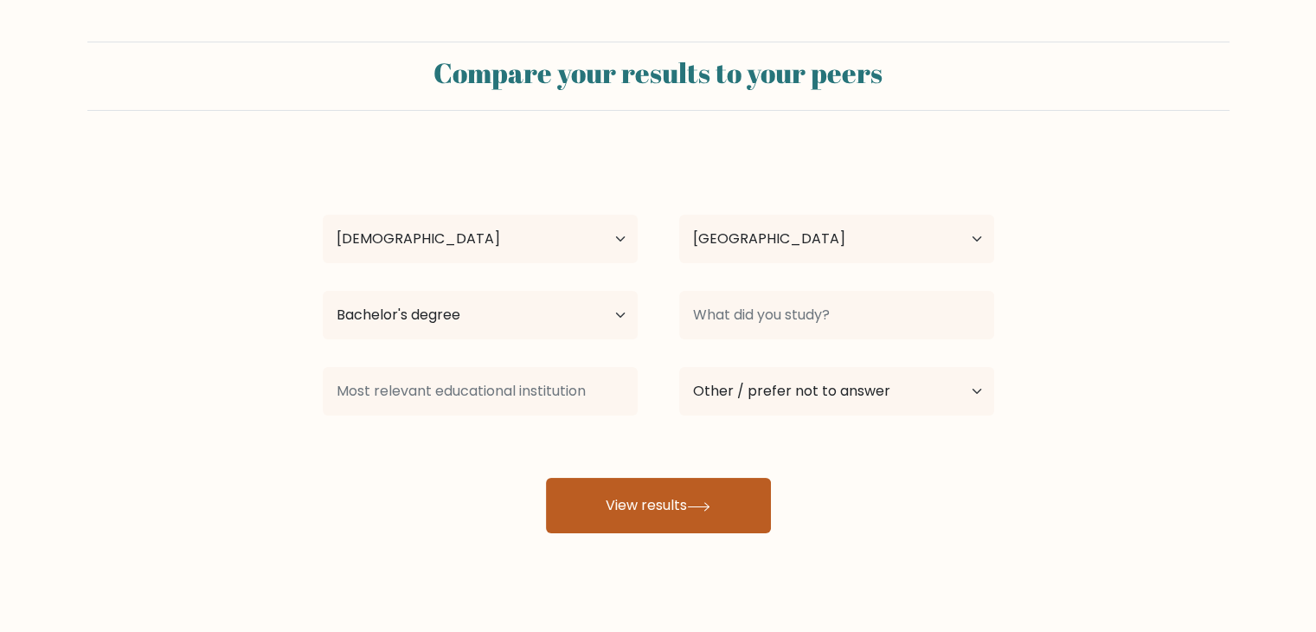
click at [679, 518] on button "View results" at bounding box center [658, 505] width 225 height 55
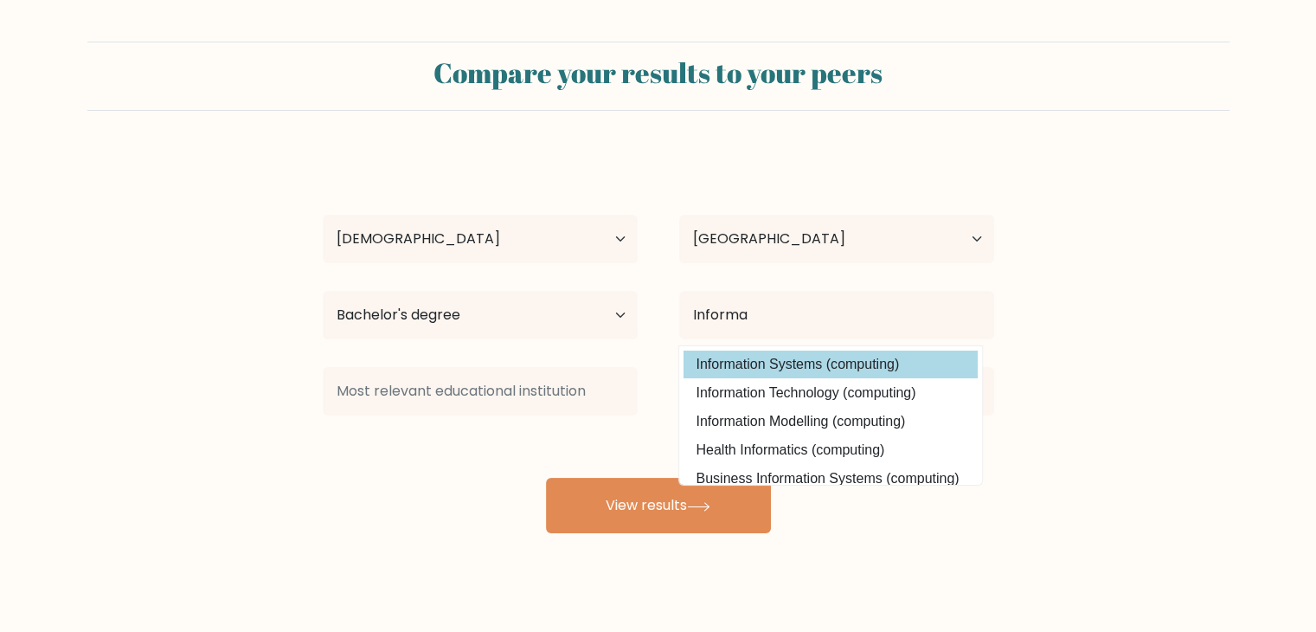
click at [851, 368] on div "[PERSON_NAME] de la [PERSON_NAME] Age Under [DEMOGRAPHIC_DATA] [DEMOGRAPHIC_DAT…" at bounding box center [658, 342] width 692 height 381
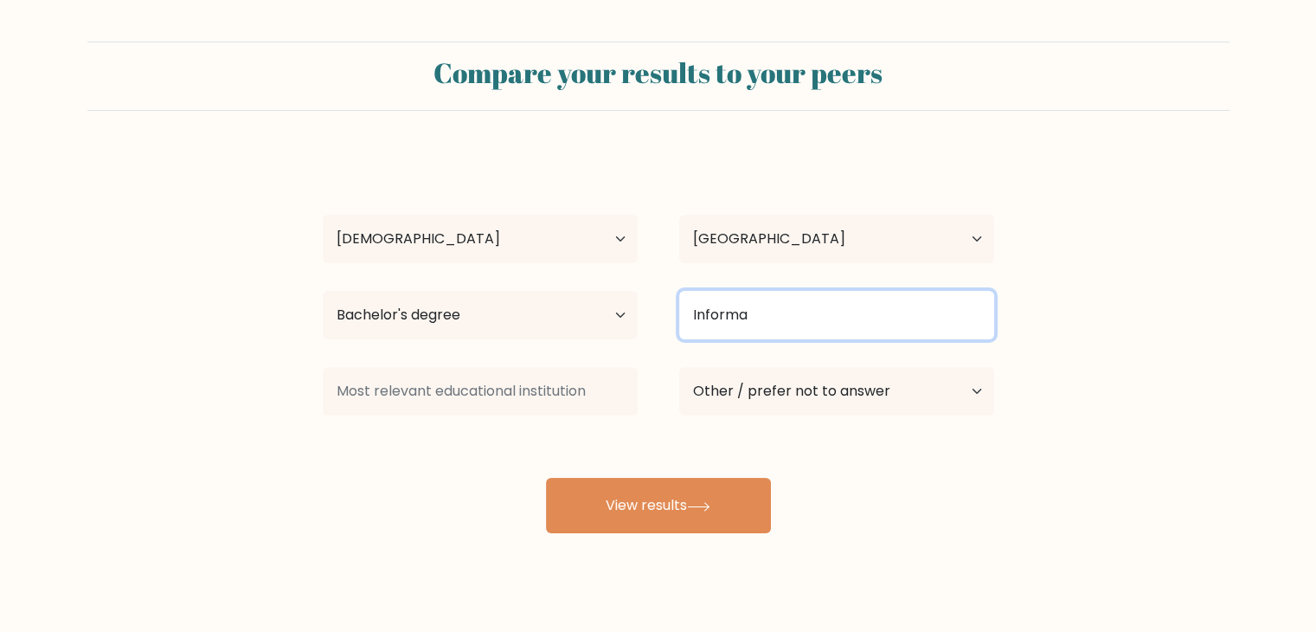
click at [833, 321] on input "Informa" at bounding box center [836, 315] width 315 height 48
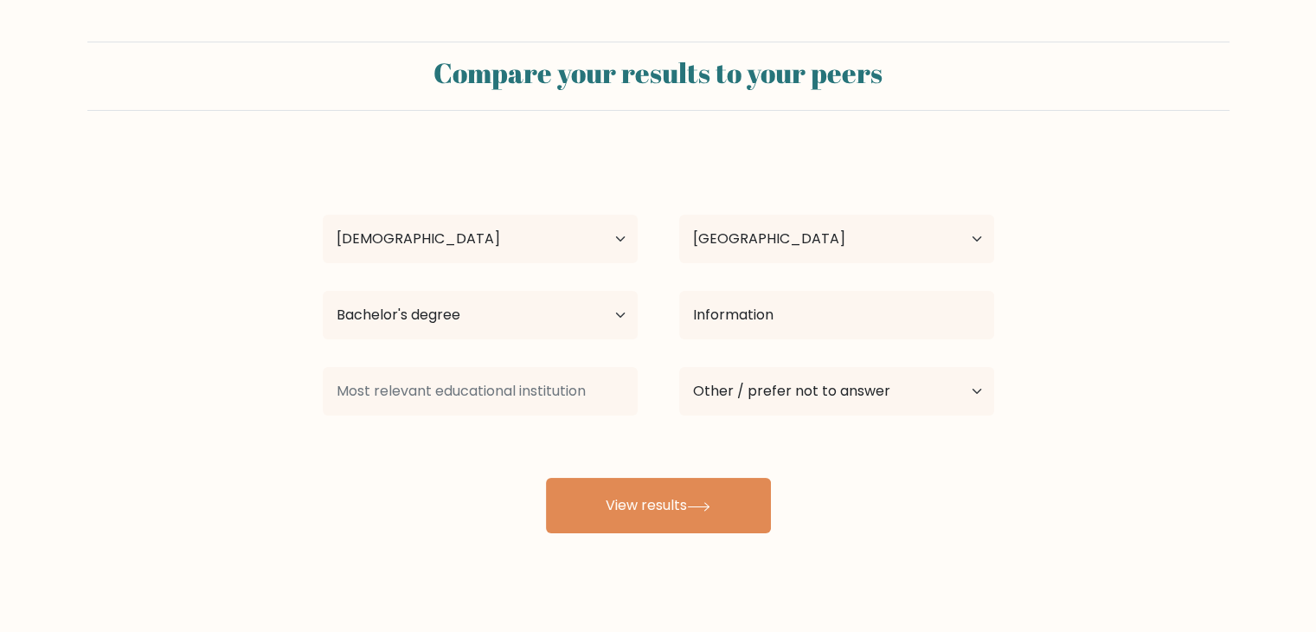
click at [777, 364] on div "[PERSON_NAME] de la [PERSON_NAME] Age Under [DEMOGRAPHIC_DATA] [DEMOGRAPHIC_DAT…" at bounding box center [658, 342] width 692 height 381
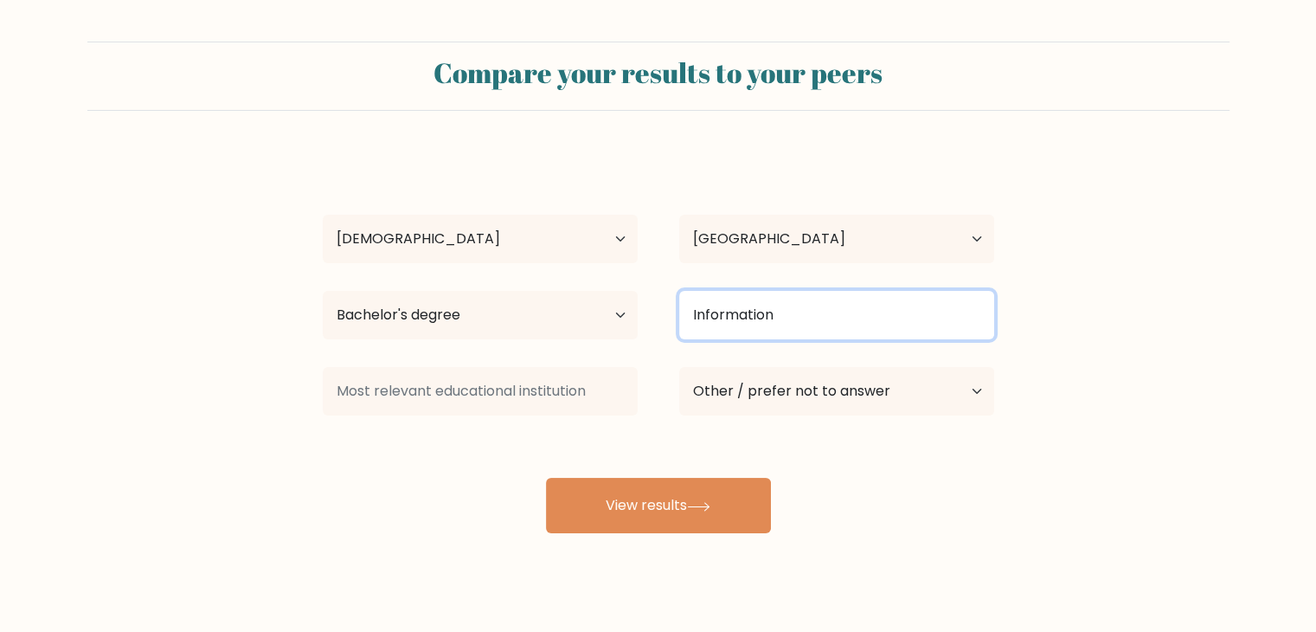
click at [795, 315] on input "Information" at bounding box center [836, 315] width 315 height 48
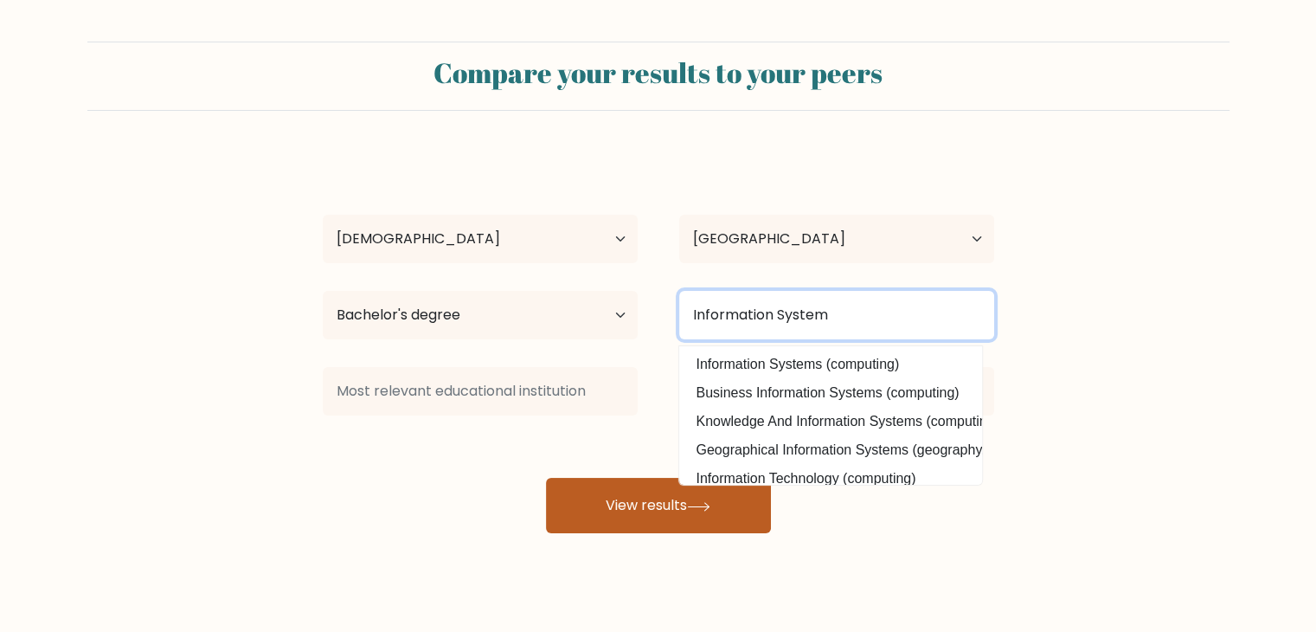
type input "Information System"
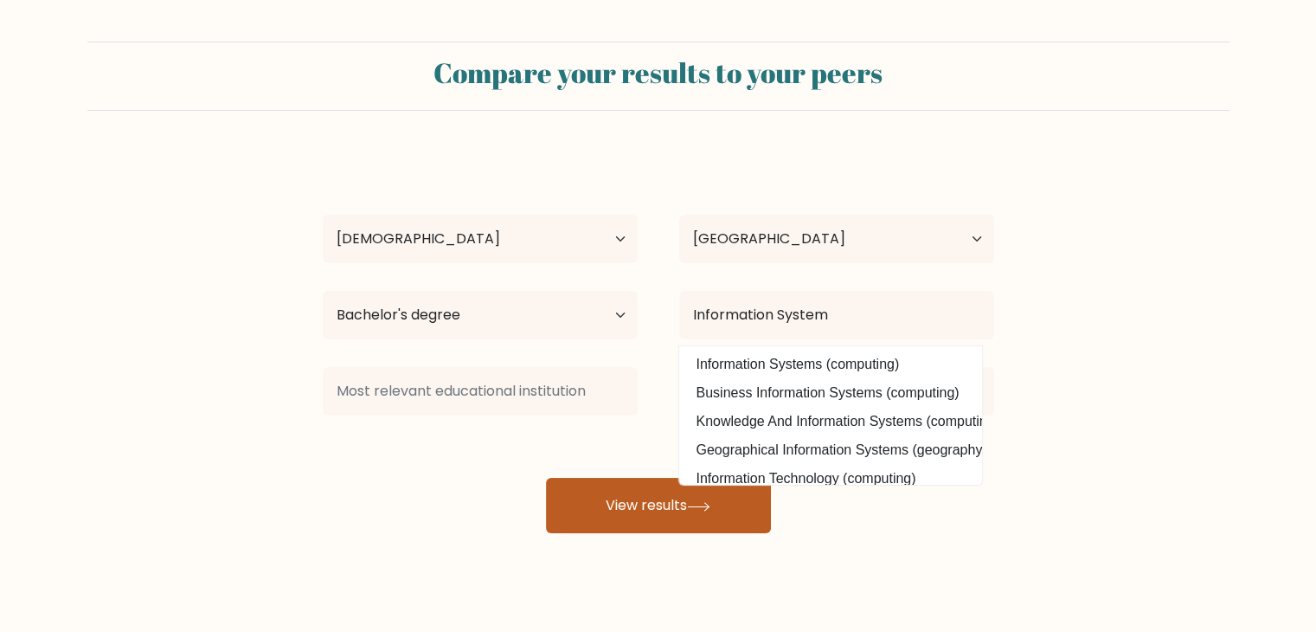
click at [633, 513] on button "View results" at bounding box center [658, 505] width 225 height 55
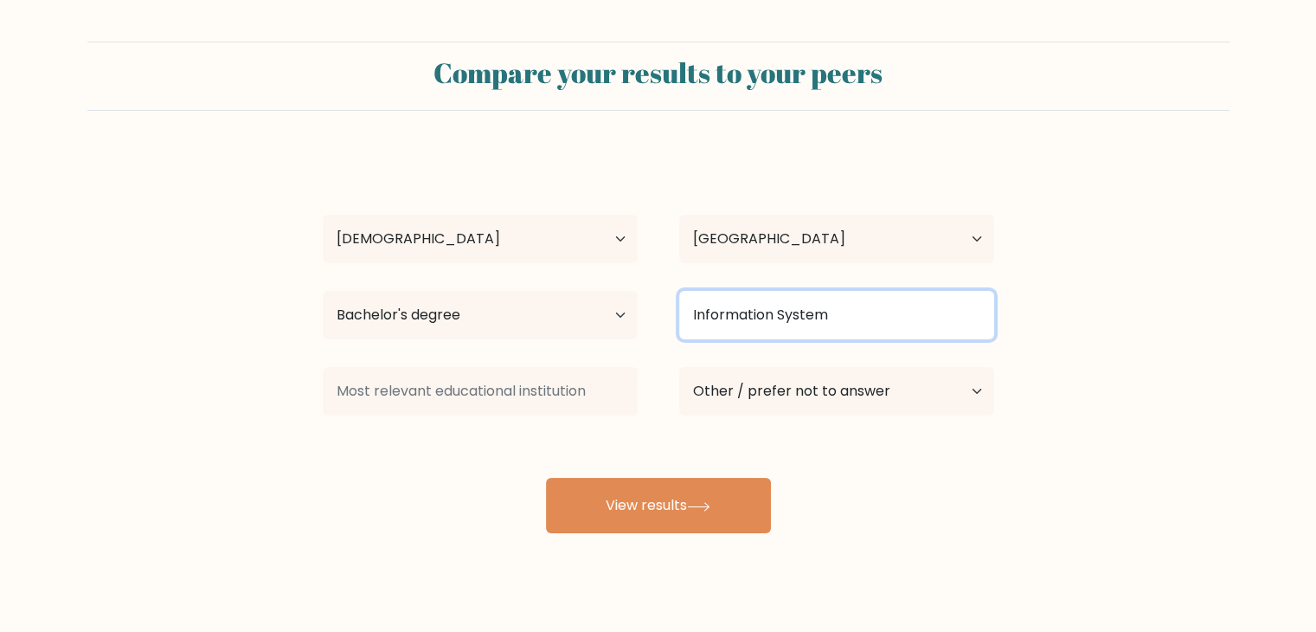
click at [744, 317] on input "Information System" at bounding box center [836, 315] width 315 height 48
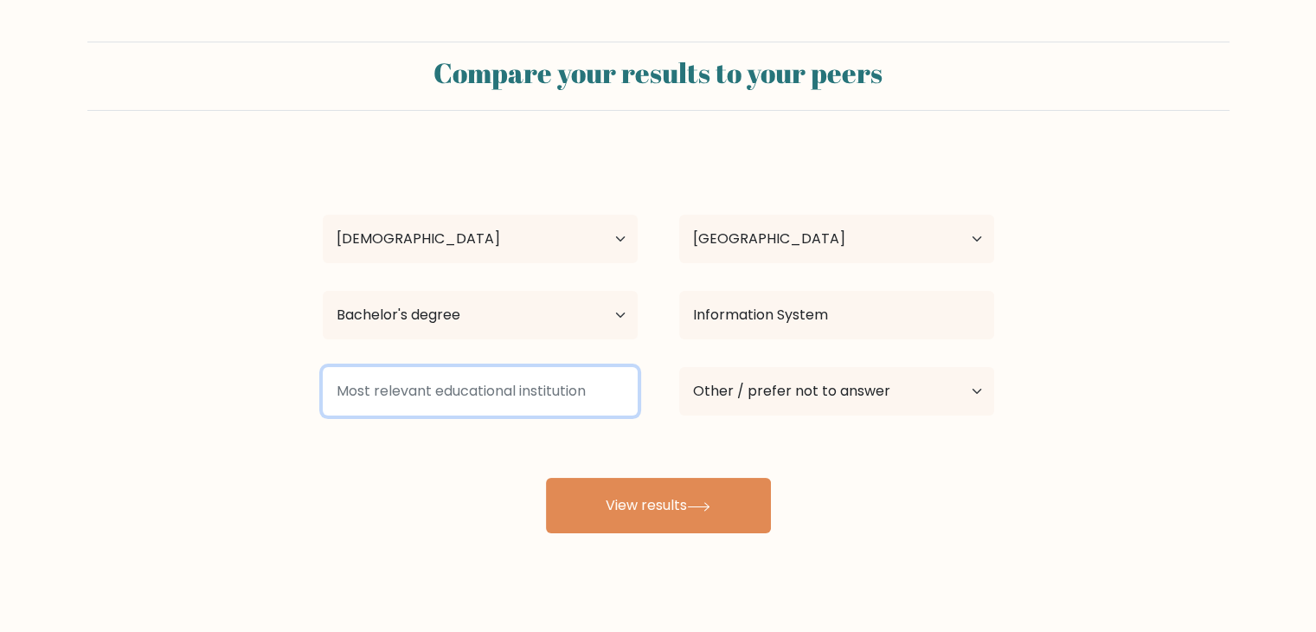
click at [514, 389] on input at bounding box center [480, 391] width 315 height 48
paste input "Information System"
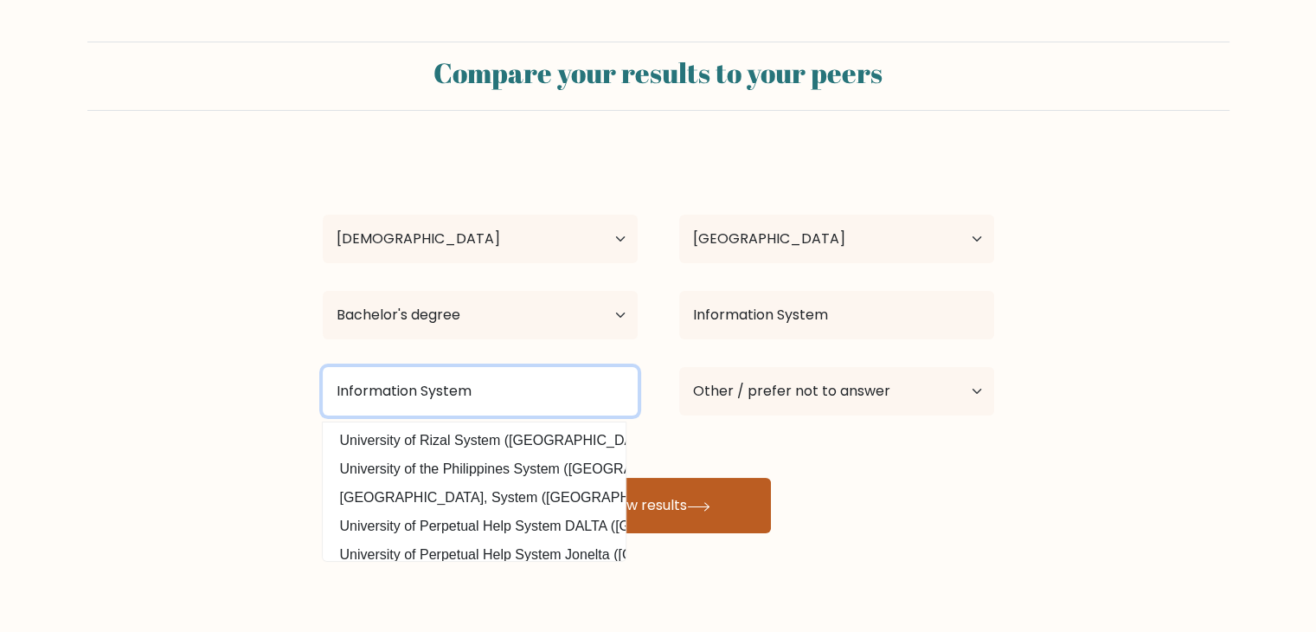
type input "Information System"
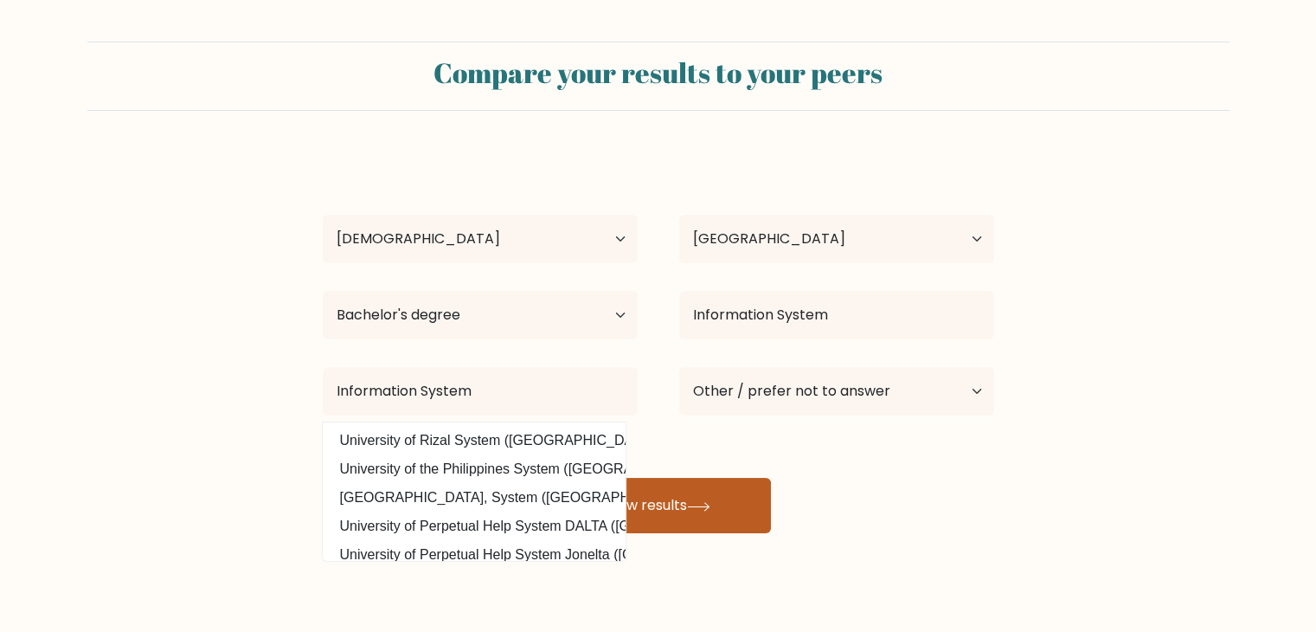
click at [697, 510] on icon at bounding box center [698, 507] width 23 height 10
